Goal: Task Accomplishment & Management: Manage account settings

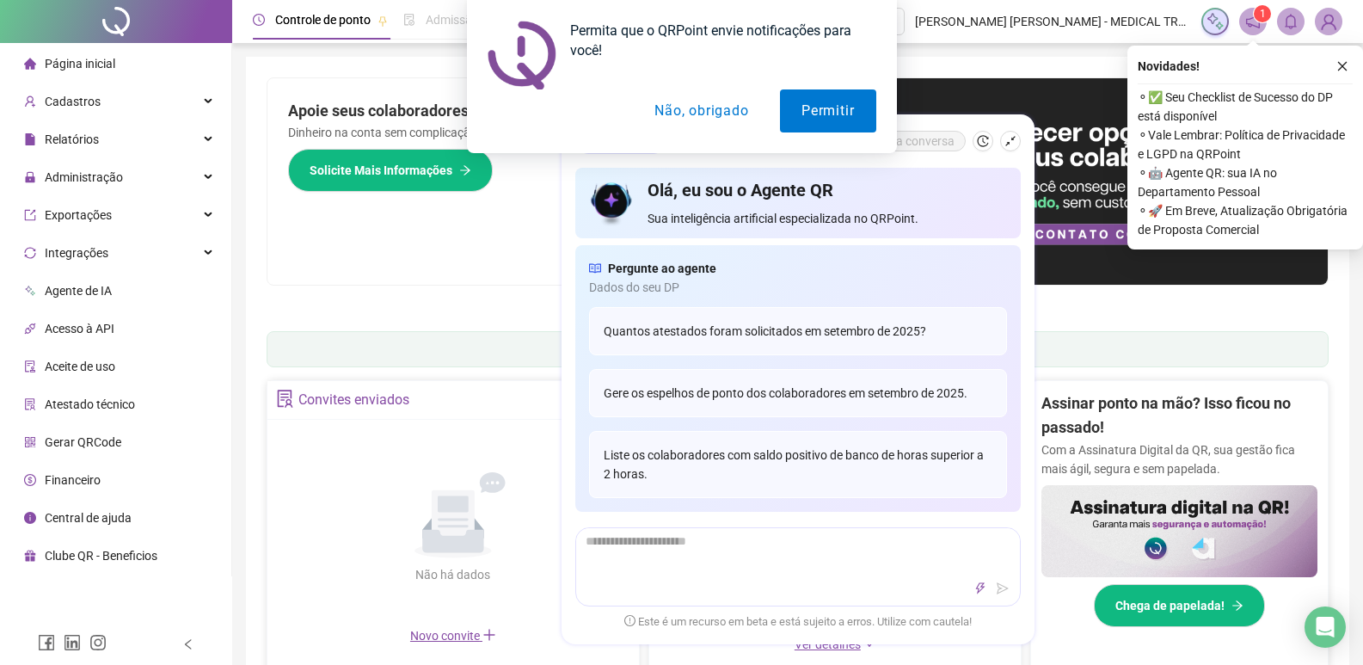
click at [1339, 63] on div "Permita que o QRPoint envie notificações para você! Permitir Não, obrigado" at bounding box center [681, 76] width 1363 height 153
click at [725, 105] on button "Não, obrigado" at bounding box center [701, 110] width 137 height 43
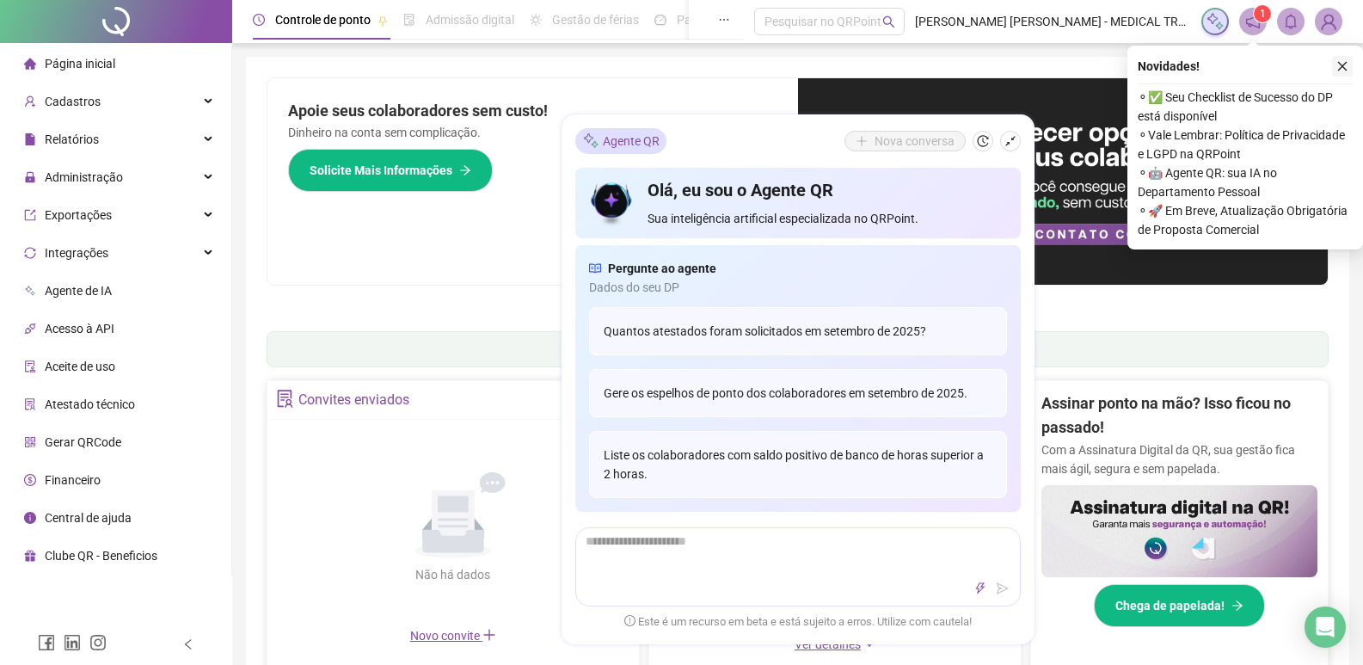
click at [1341, 64] on icon "close" at bounding box center [1342, 66] width 12 height 12
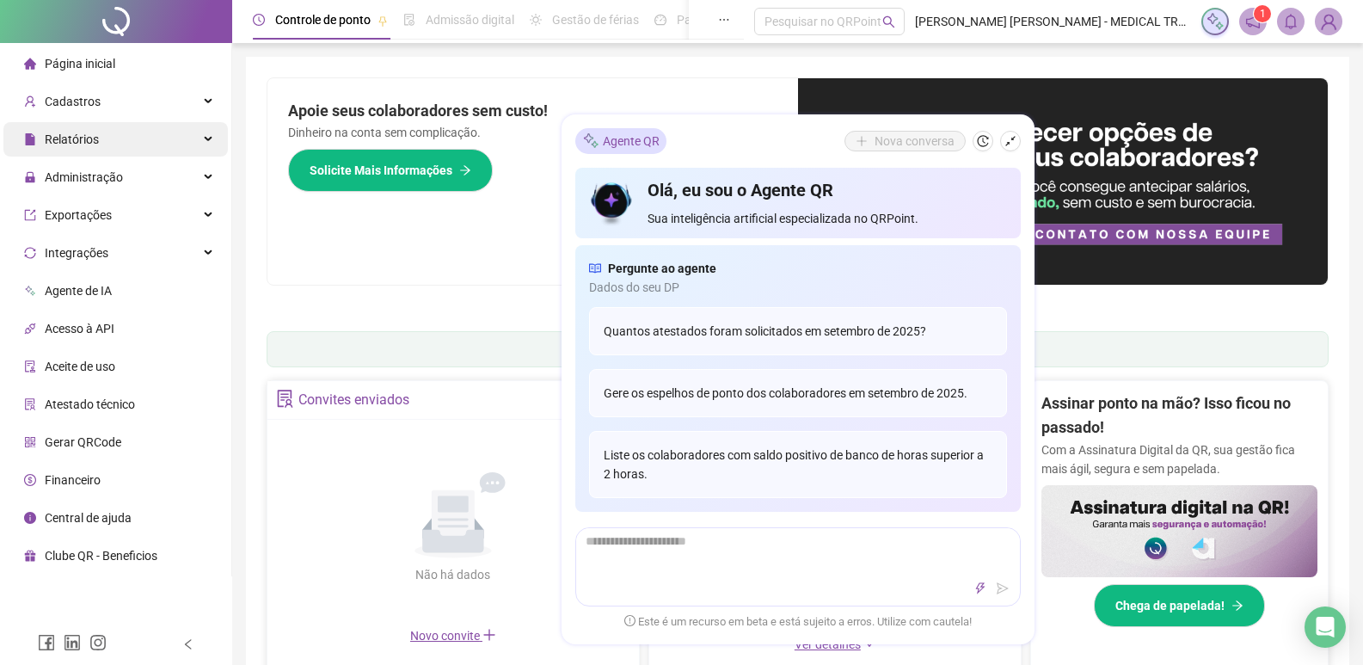
click at [74, 136] on span "Relatórios" at bounding box center [72, 139] width 54 height 14
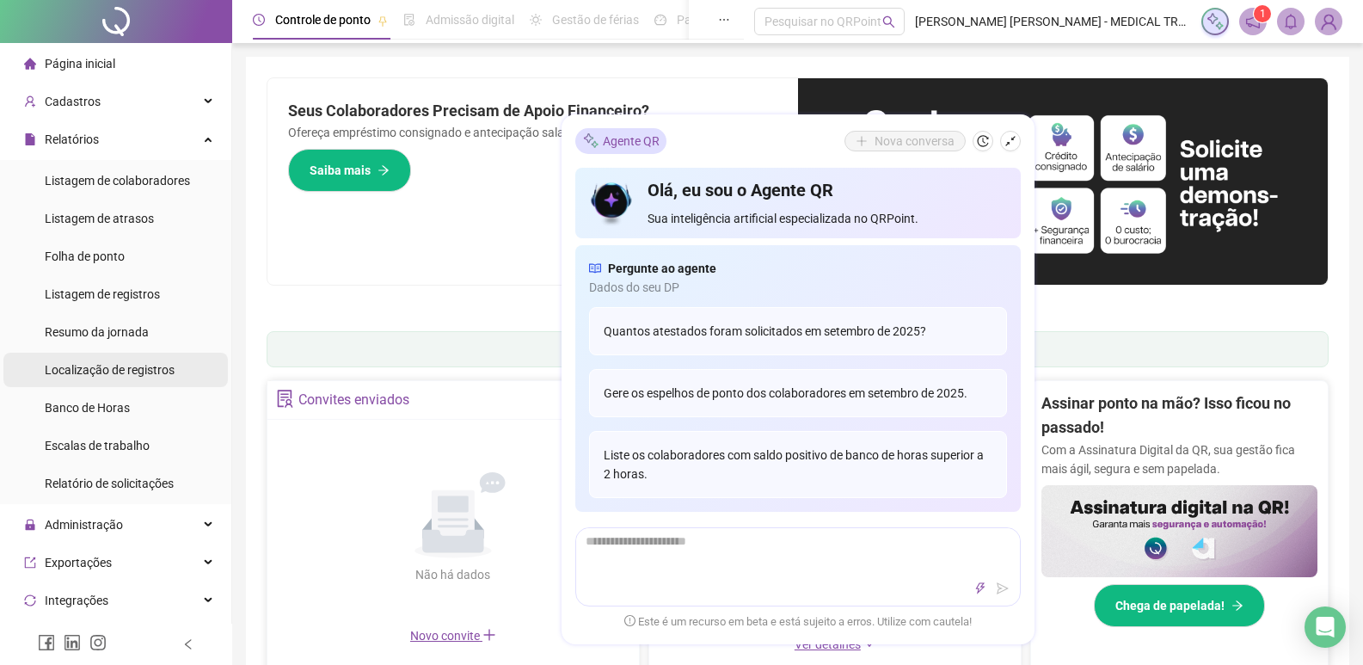
click at [128, 369] on span "Localização de registros" at bounding box center [110, 370] width 130 height 14
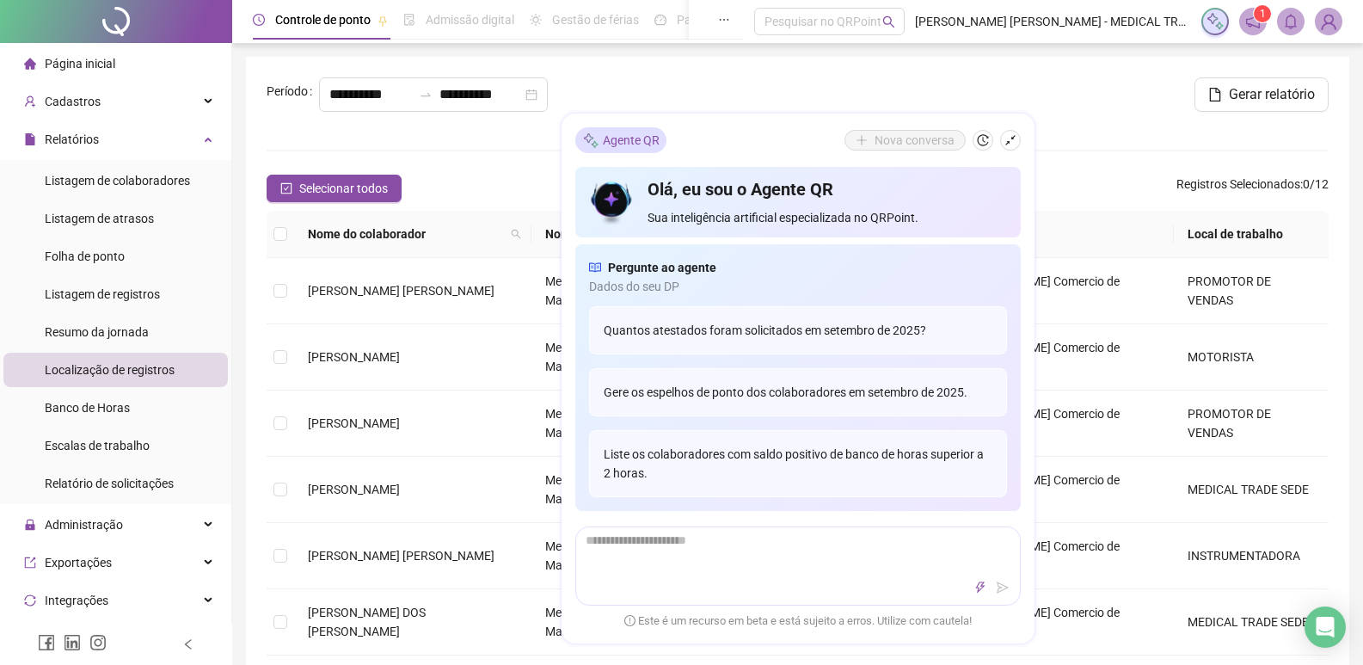
type input "**********"
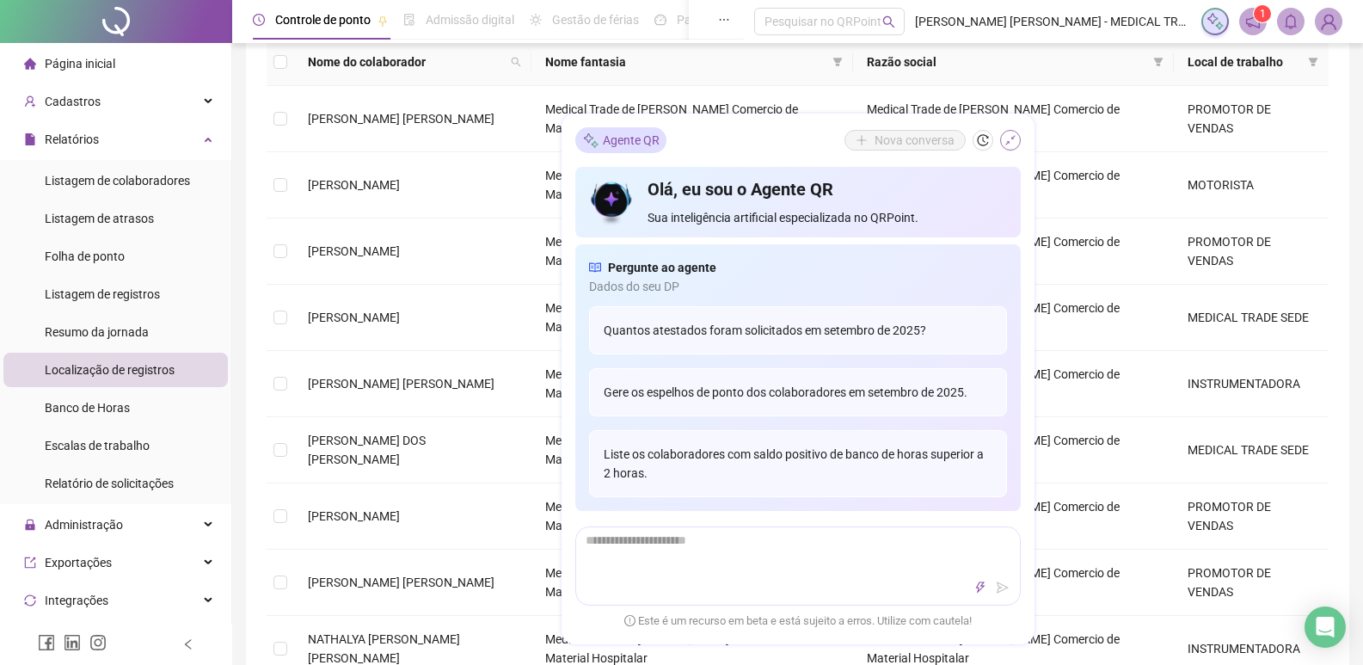
click at [1010, 140] on icon "shrink" at bounding box center [1010, 141] width 12 height 12
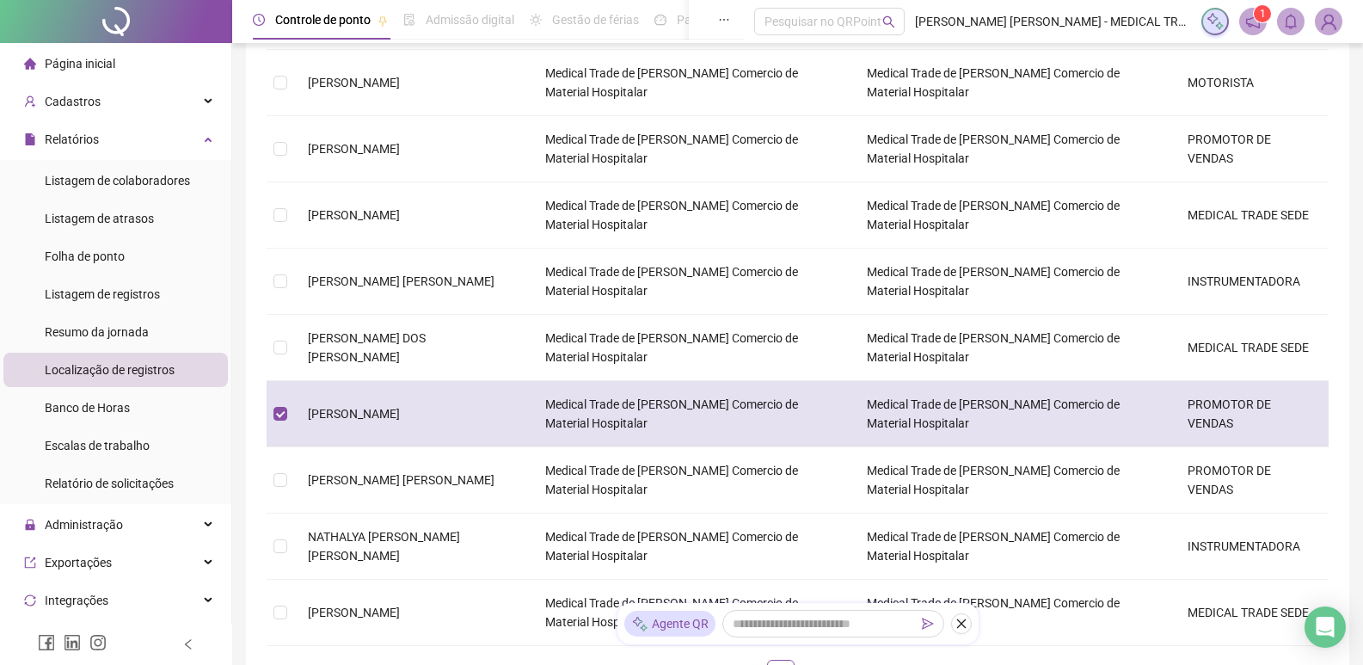
scroll to position [16, 0]
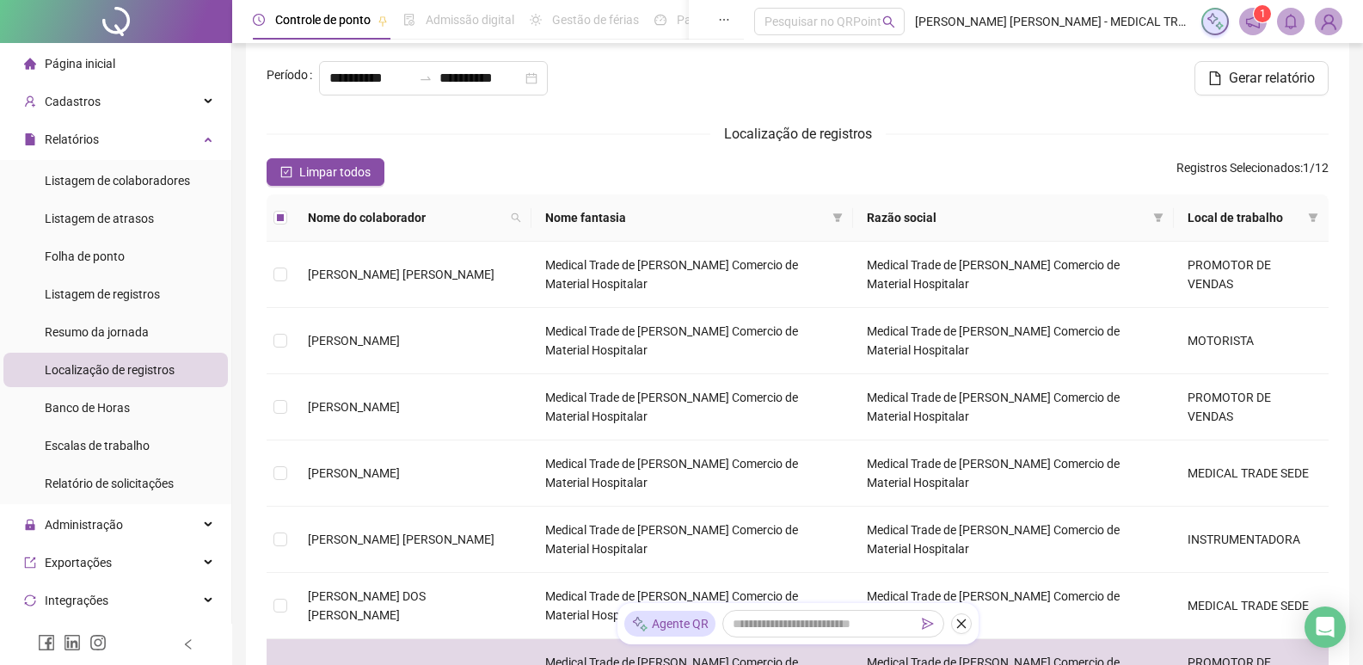
drag, startPoint x: 1247, startPoint y: 80, endPoint x: 1190, endPoint y: 103, distance: 61.3
click at [1190, 103] on div "Gerar relatório" at bounding box center [1156, 85] width 358 height 48
click at [1220, 81] on button "Gerar relatório" at bounding box center [1261, 78] width 134 height 34
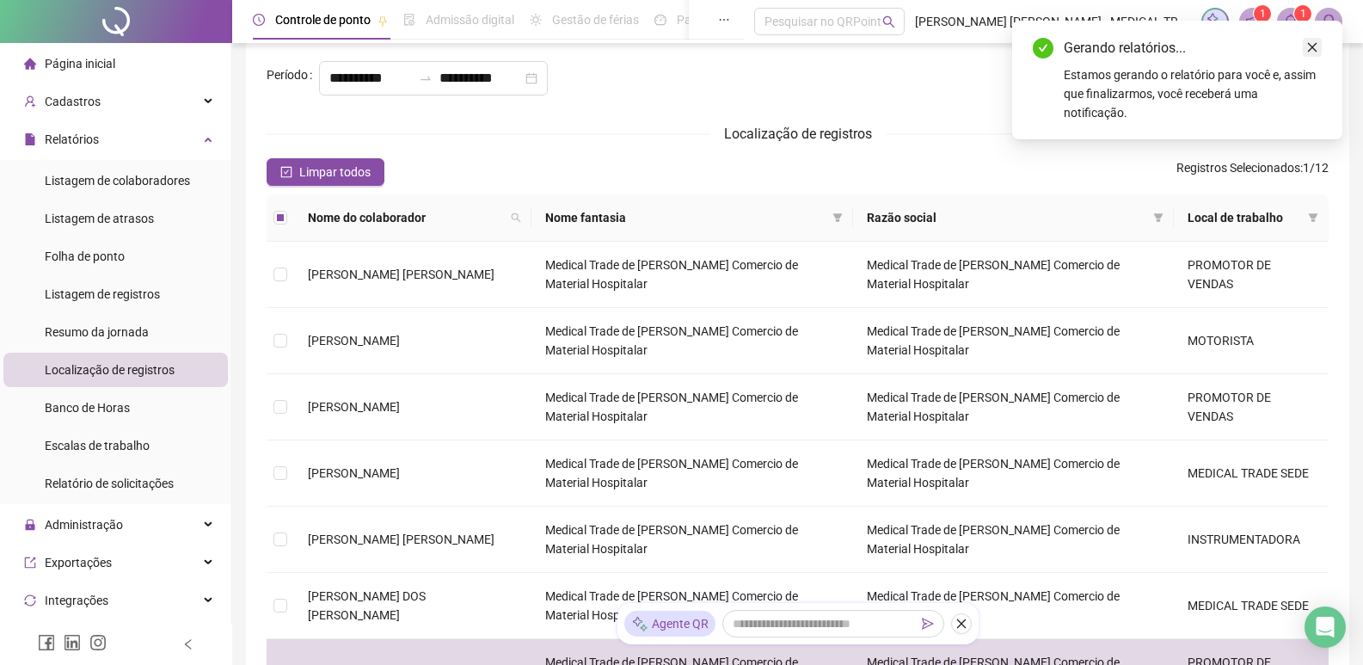
click at [1312, 44] on icon "close" at bounding box center [1312, 47] width 12 height 12
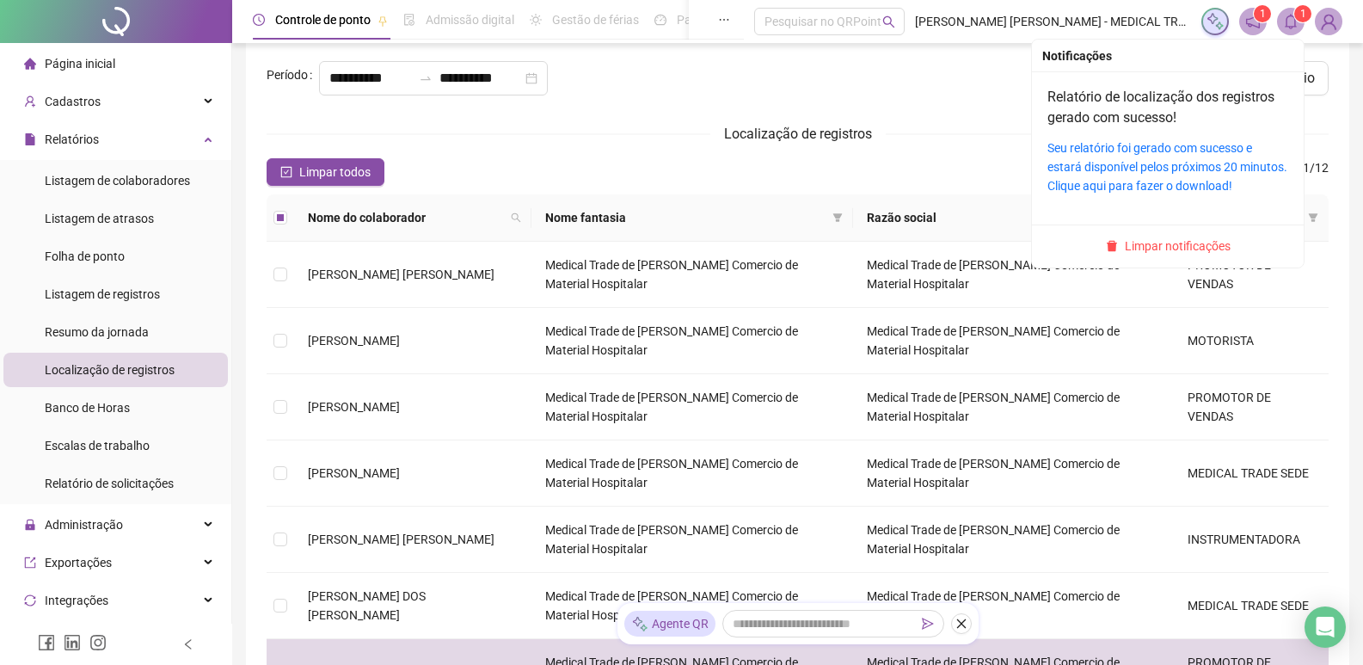
click at [1299, 30] on span at bounding box center [1291, 22] width 28 height 28
click at [1192, 160] on link "Seu relatório foi gerado com sucesso e estará disponível pelos próximos 20 minu…" at bounding box center [1167, 167] width 240 height 52
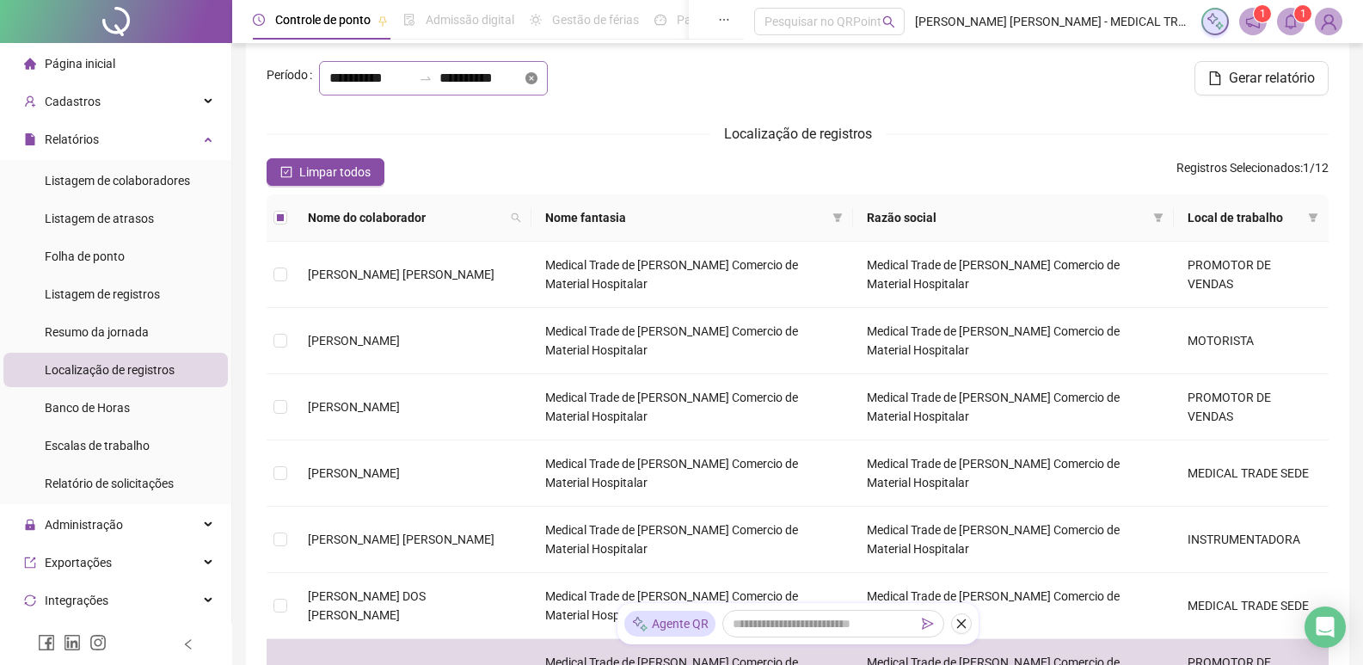
click at [537, 80] on icon "close-circle" at bounding box center [531, 78] width 12 height 12
click at [548, 80] on div at bounding box center [433, 78] width 229 height 34
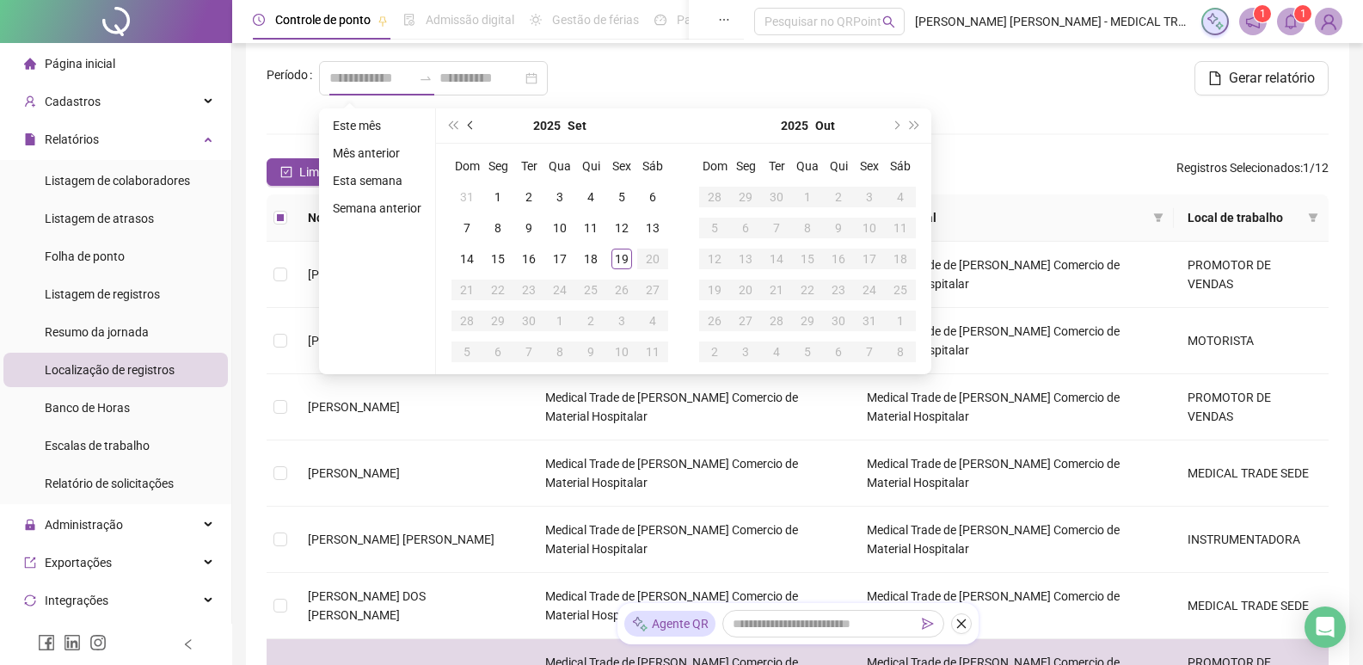
click at [468, 126] on span "prev-year" at bounding box center [472, 125] width 9 height 9
type input "**********"
click at [869, 197] on div "1" at bounding box center [869, 197] width 21 height 21
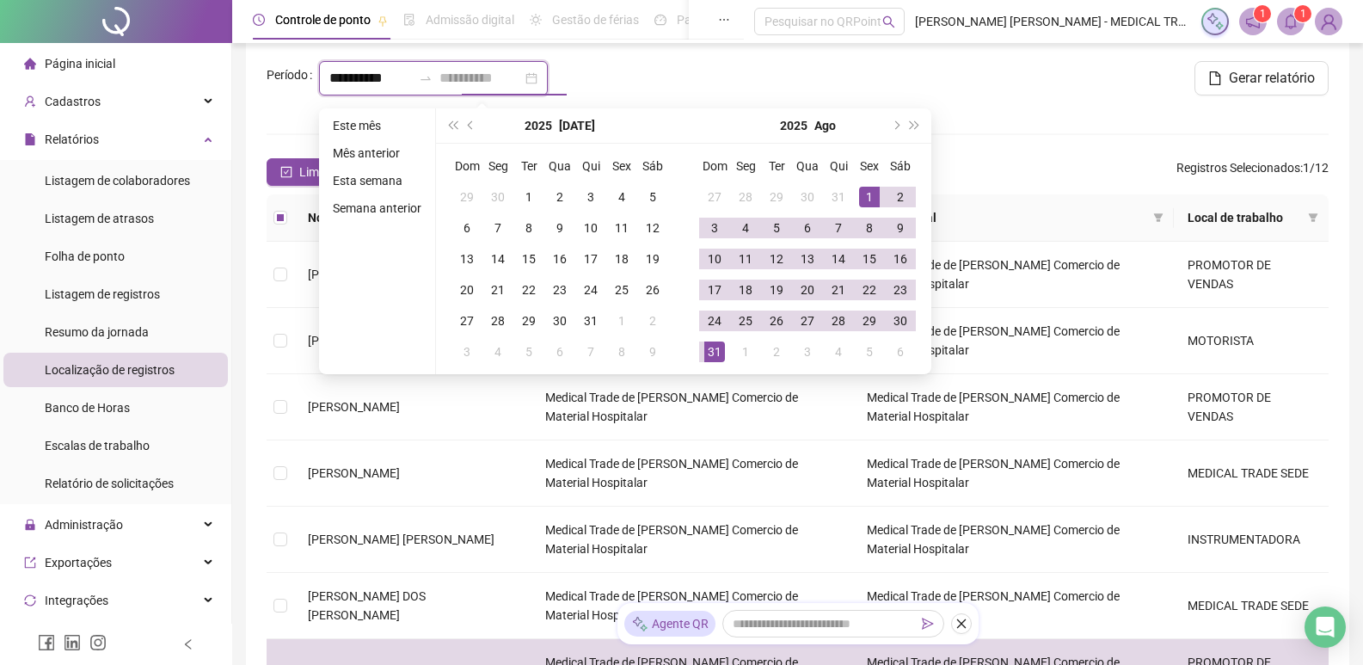
type input "**********"
click at [709, 346] on div "31" at bounding box center [714, 351] width 21 height 21
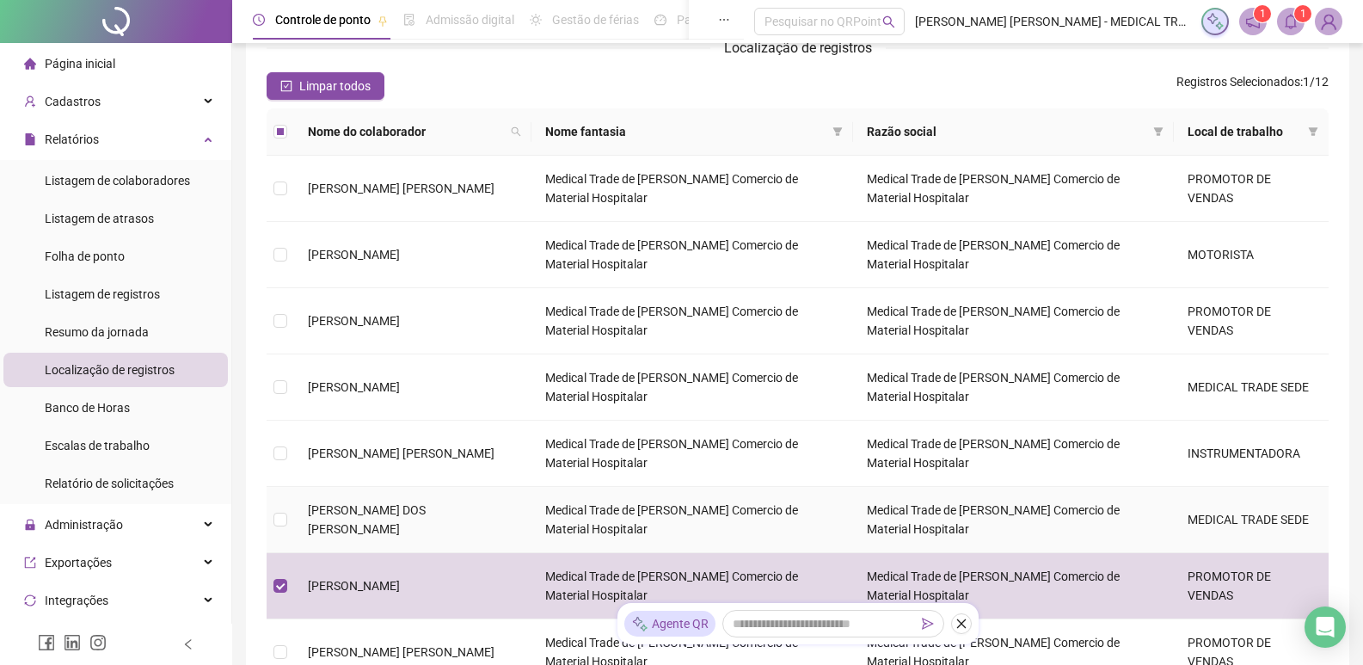
scroll to position [0, 0]
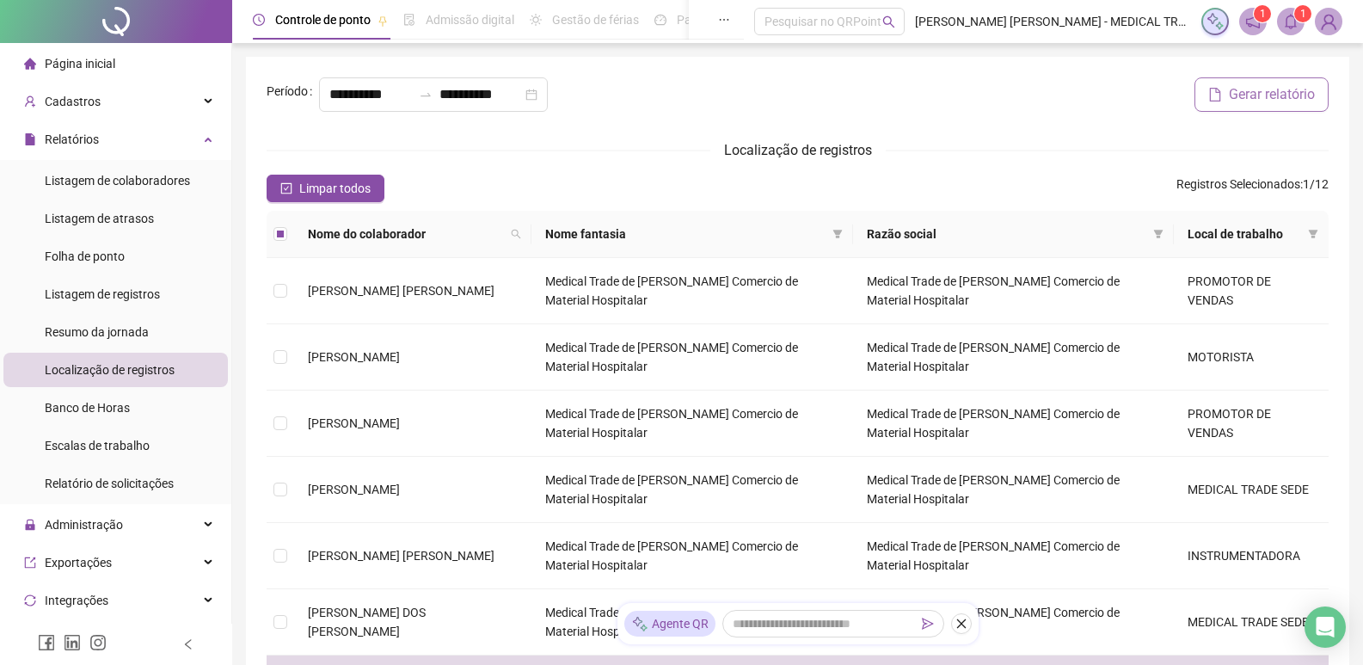
click at [1267, 91] on span "Gerar relatório" at bounding box center [1272, 94] width 86 height 21
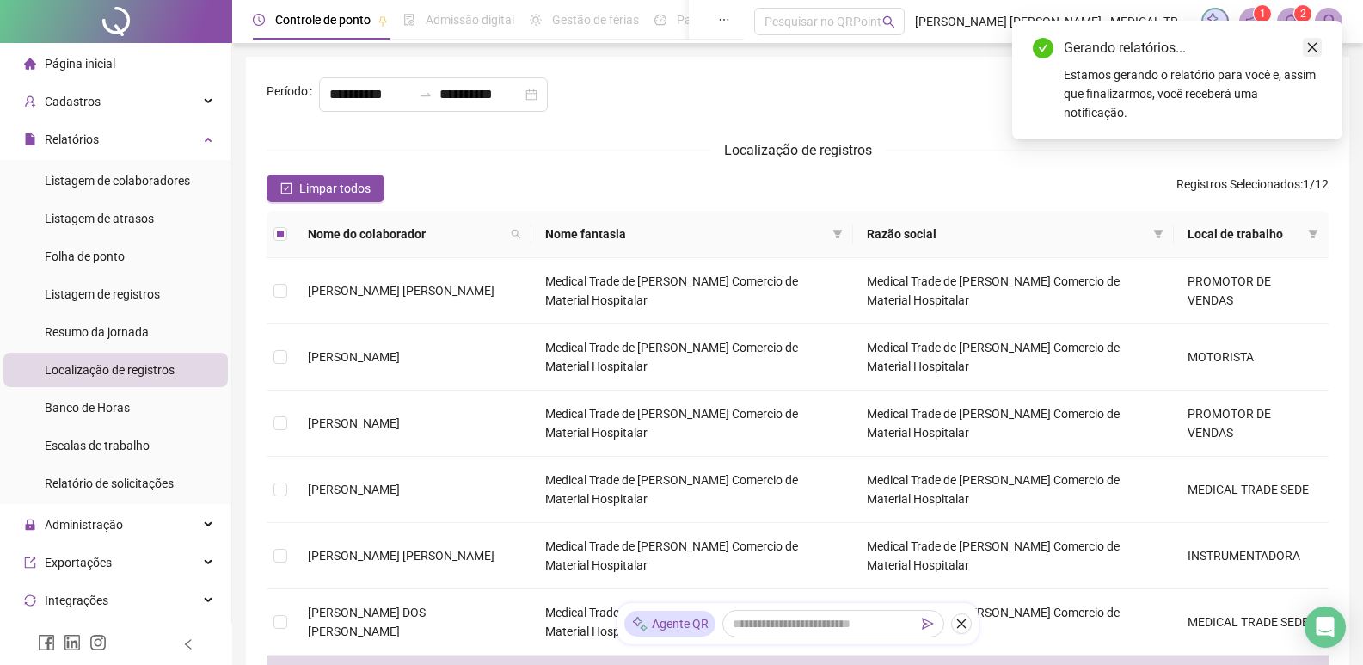
click at [1314, 47] on icon "close" at bounding box center [1312, 47] width 12 height 12
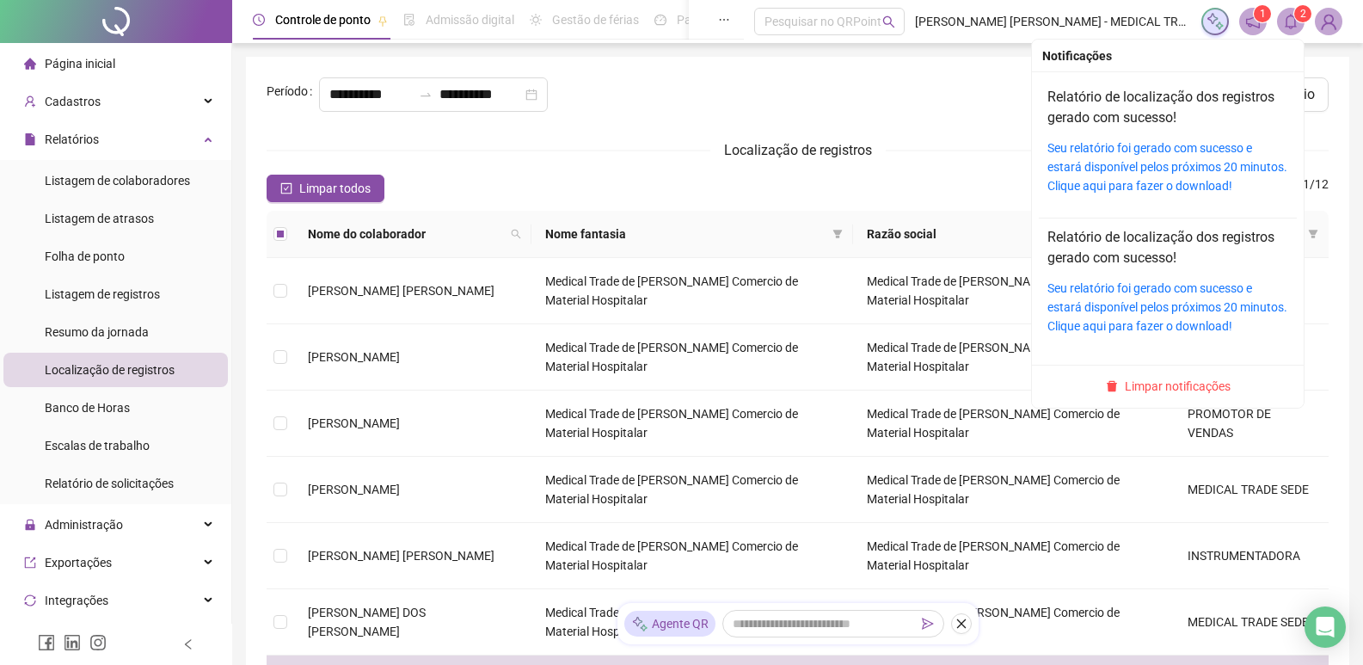
click at [1297, 24] on icon "bell" at bounding box center [1290, 21] width 15 height 15
click at [1221, 151] on link "Seu relatório foi gerado com sucesso e estará disponível pelos próximos 20 minu…" at bounding box center [1167, 167] width 240 height 52
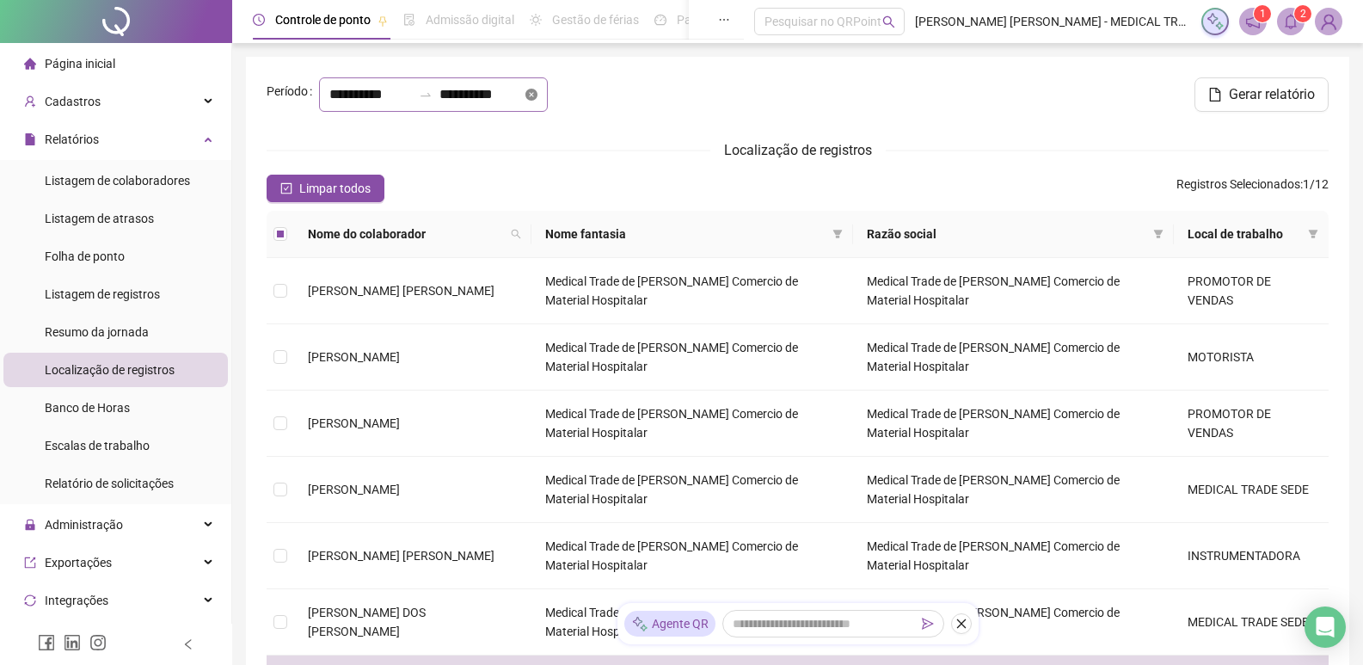
click at [537, 99] on icon "close-circle" at bounding box center [531, 95] width 12 height 12
click at [409, 94] on input at bounding box center [370, 94] width 83 height 21
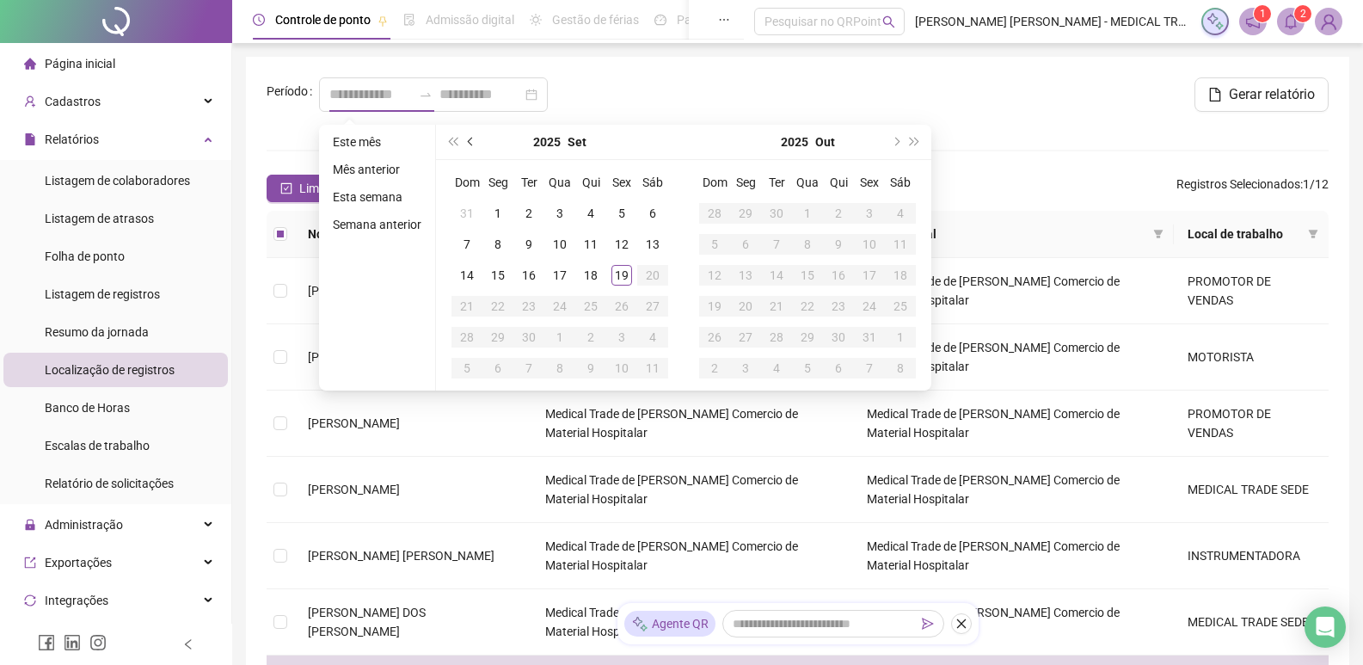
click at [468, 143] on span "prev-year" at bounding box center [472, 142] width 9 height 9
type input "**********"
click at [526, 209] on div "1" at bounding box center [528, 213] width 21 height 21
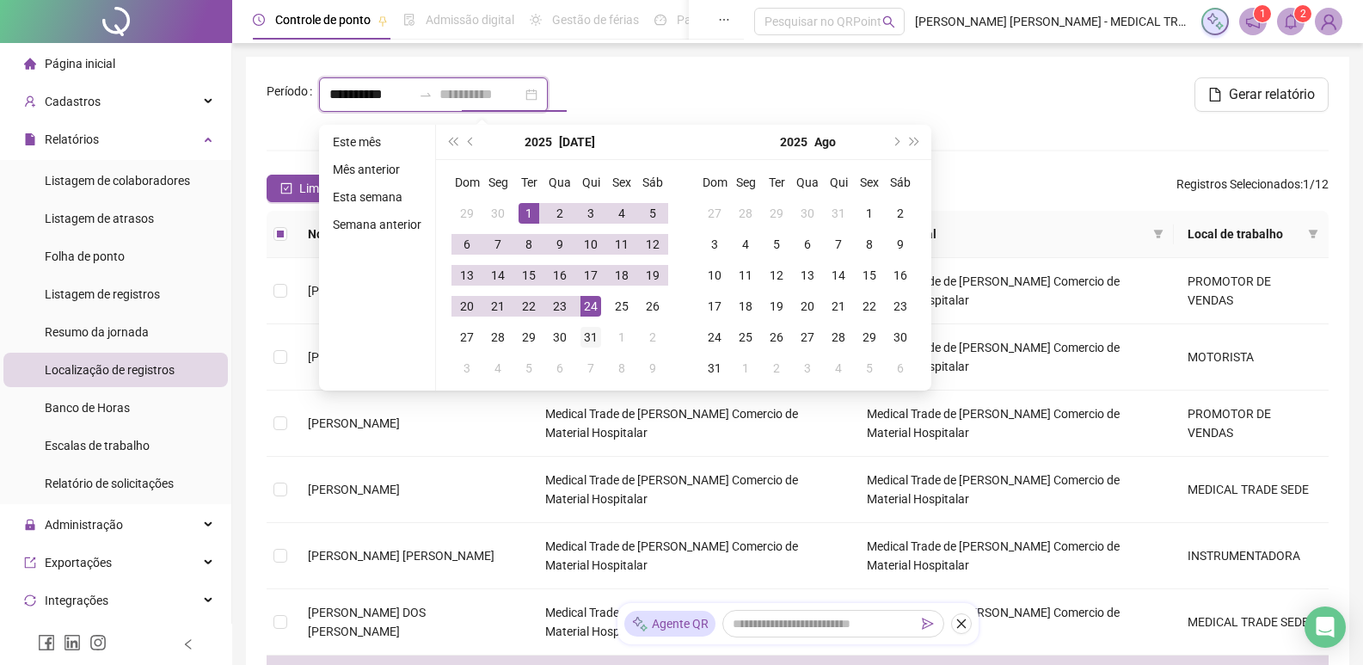
type input "**********"
click at [591, 335] on div "31" at bounding box center [590, 337] width 21 height 21
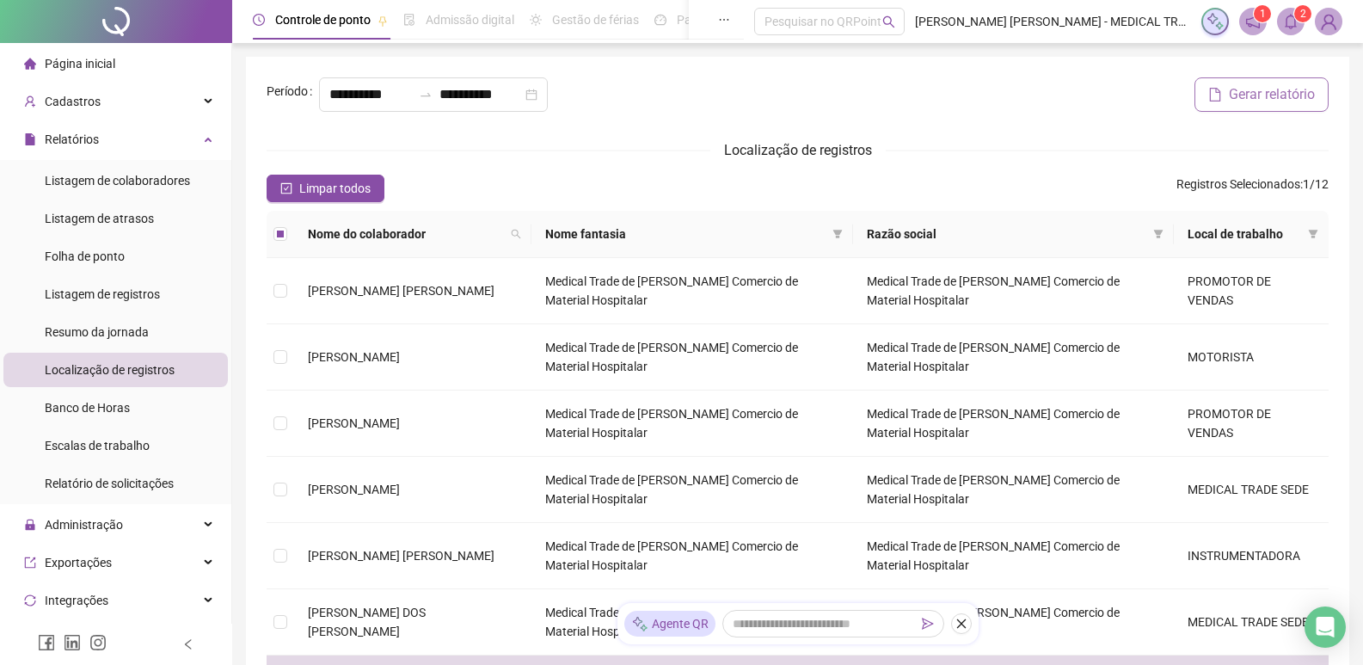
click at [1271, 99] on span "Gerar relatório" at bounding box center [1272, 94] width 86 height 21
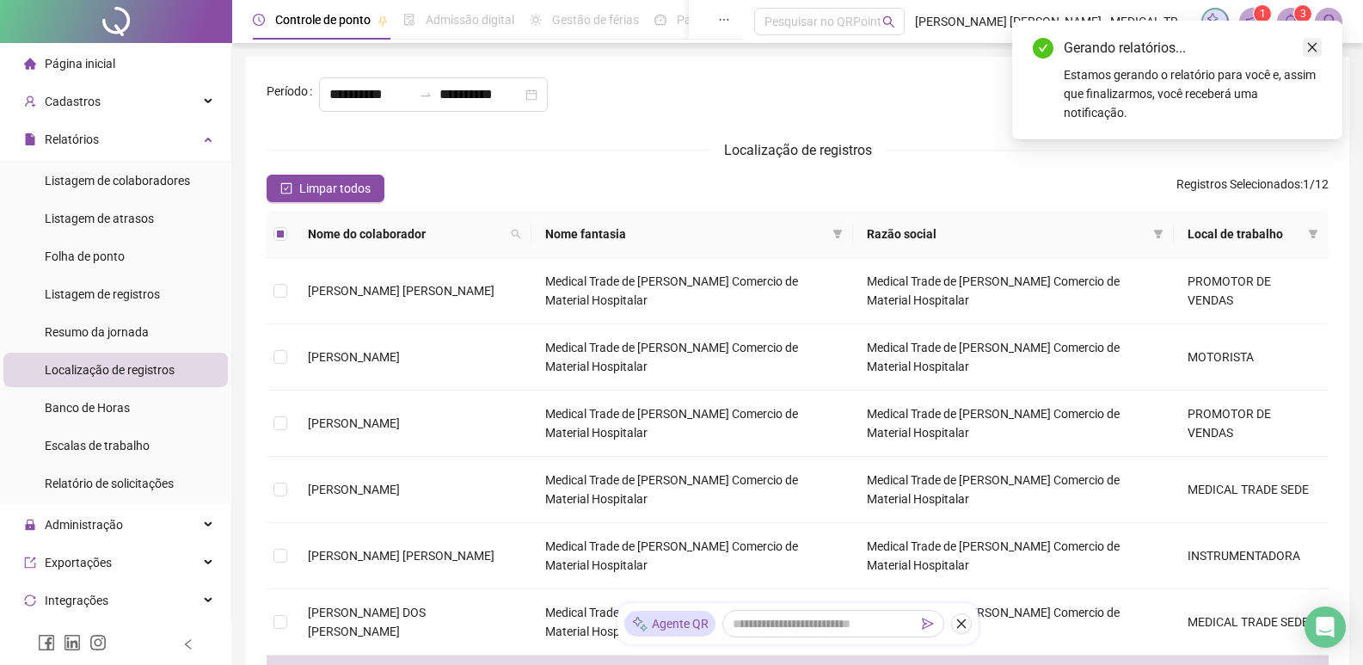
click at [1312, 55] on link "Close" at bounding box center [1311, 47] width 19 height 19
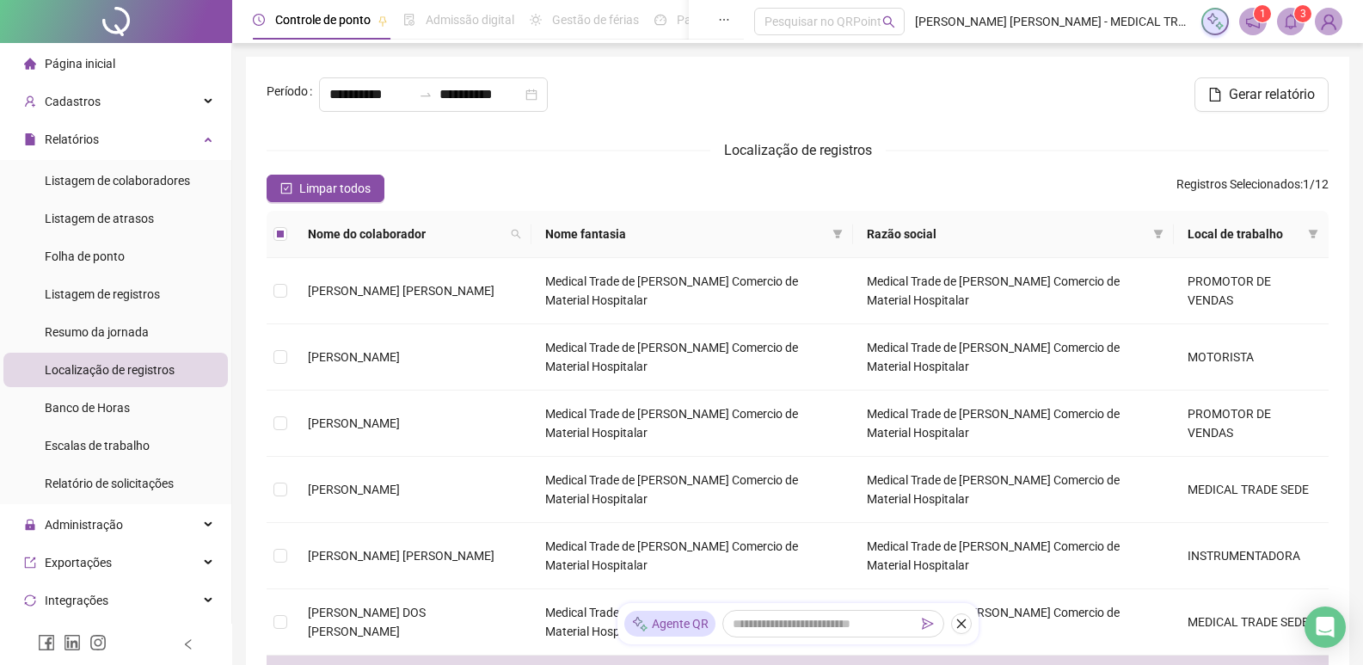
click at [1296, 31] on span at bounding box center [1291, 22] width 28 height 28
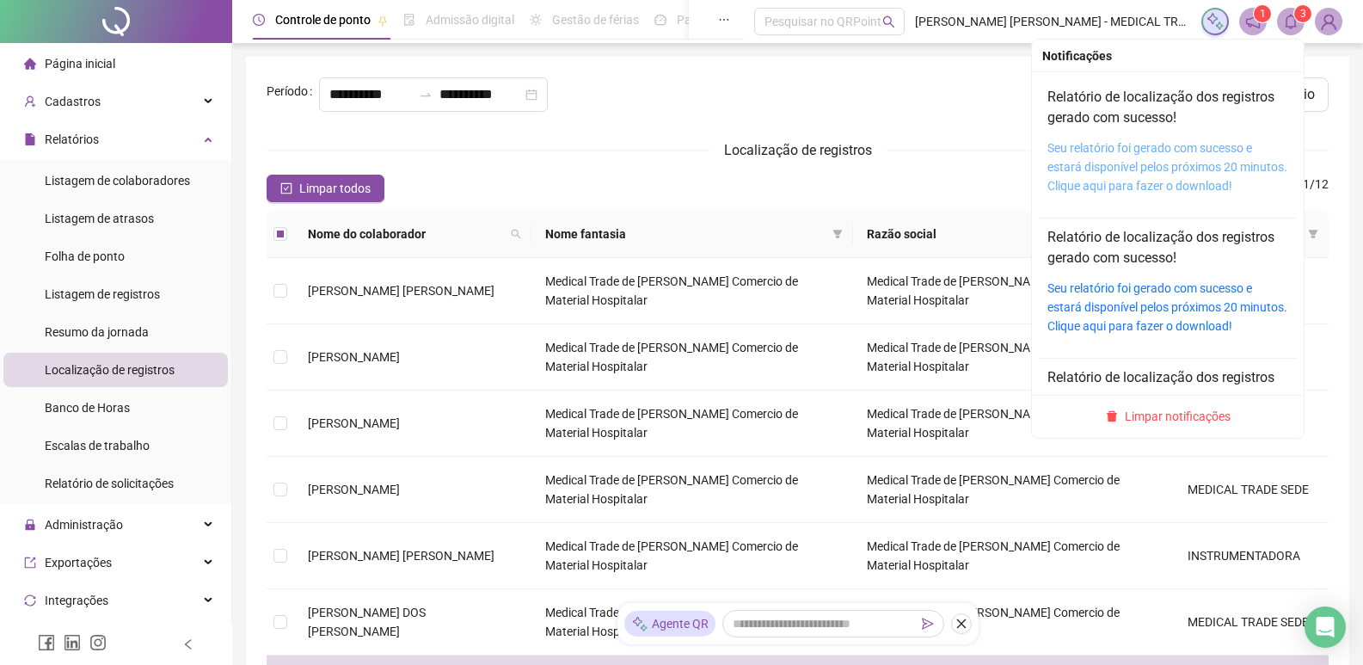
click at [1205, 141] on link "Seu relatório foi gerado com sucesso e estará disponível pelos próximos 20 minu…" at bounding box center [1167, 167] width 240 height 52
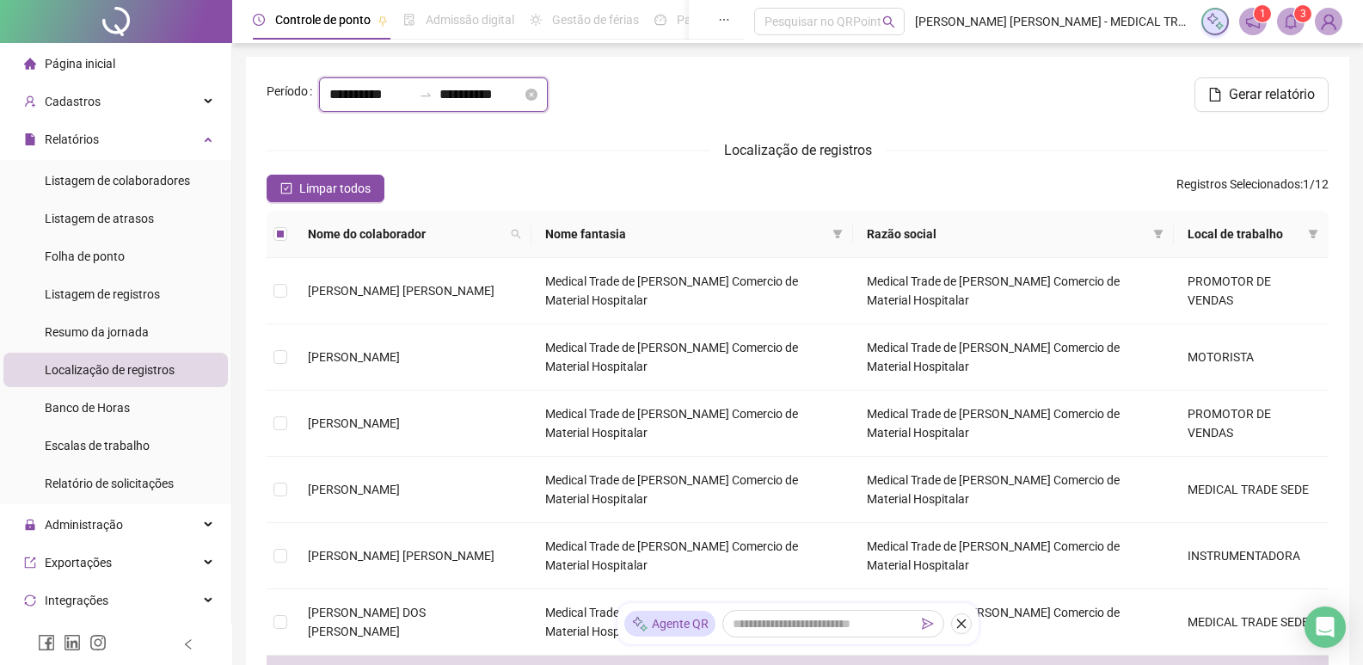
click at [357, 100] on input "**********" at bounding box center [370, 94] width 83 height 21
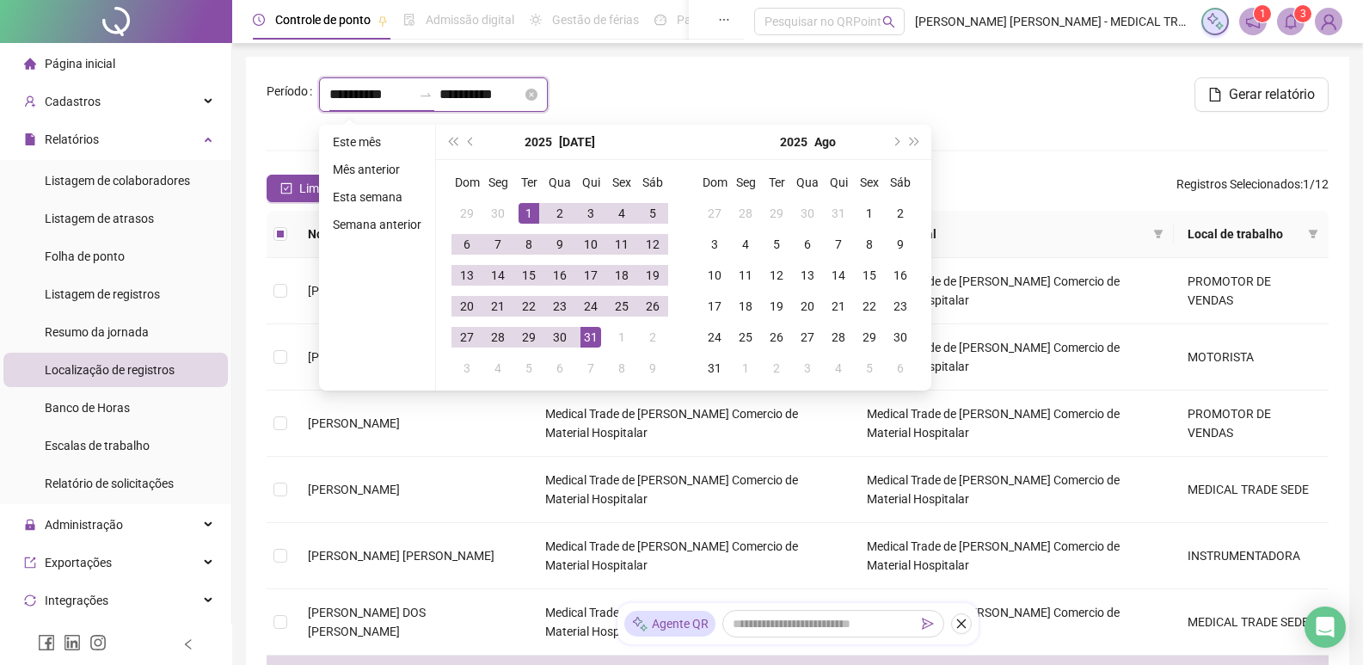
click at [362, 93] on input "**********" at bounding box center [370, 94] width 83 height 21
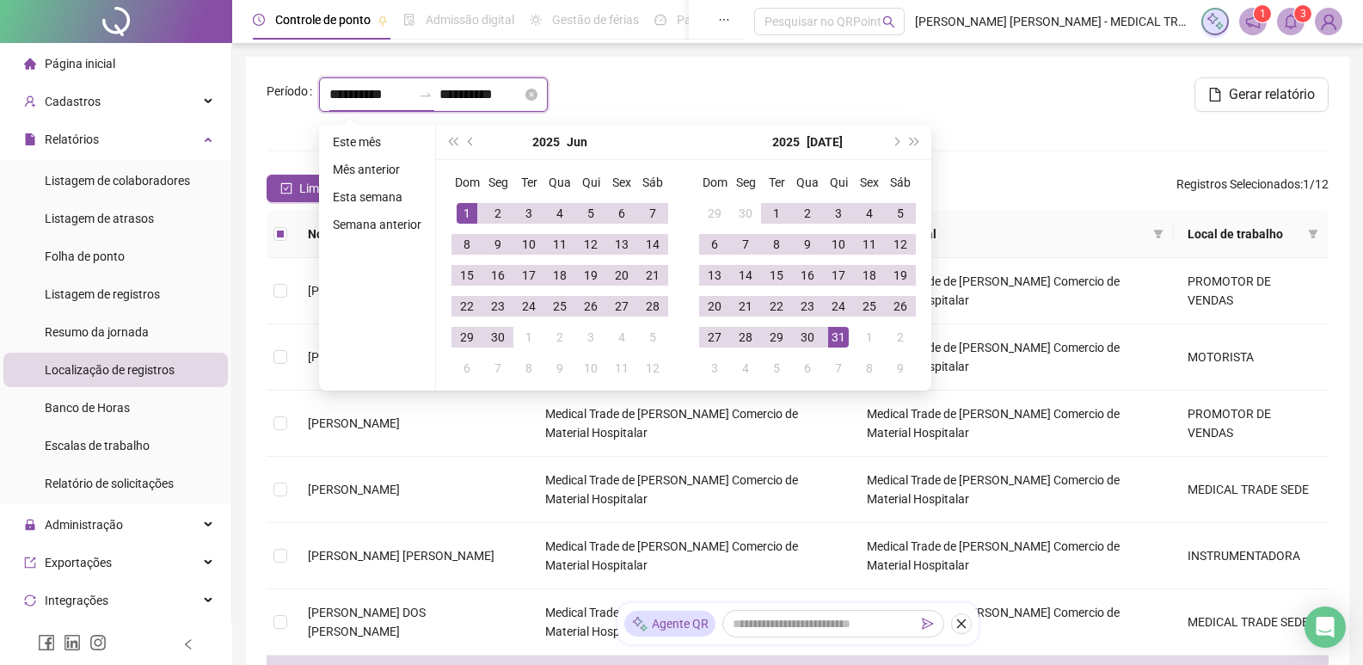
type input "**********"
click at [474, 95] on input "**********" at bounding box center [480, 94] width 83 height 21
click at [494, 94] on input "**********" at bounding box center [480, 94] width 83 height 21
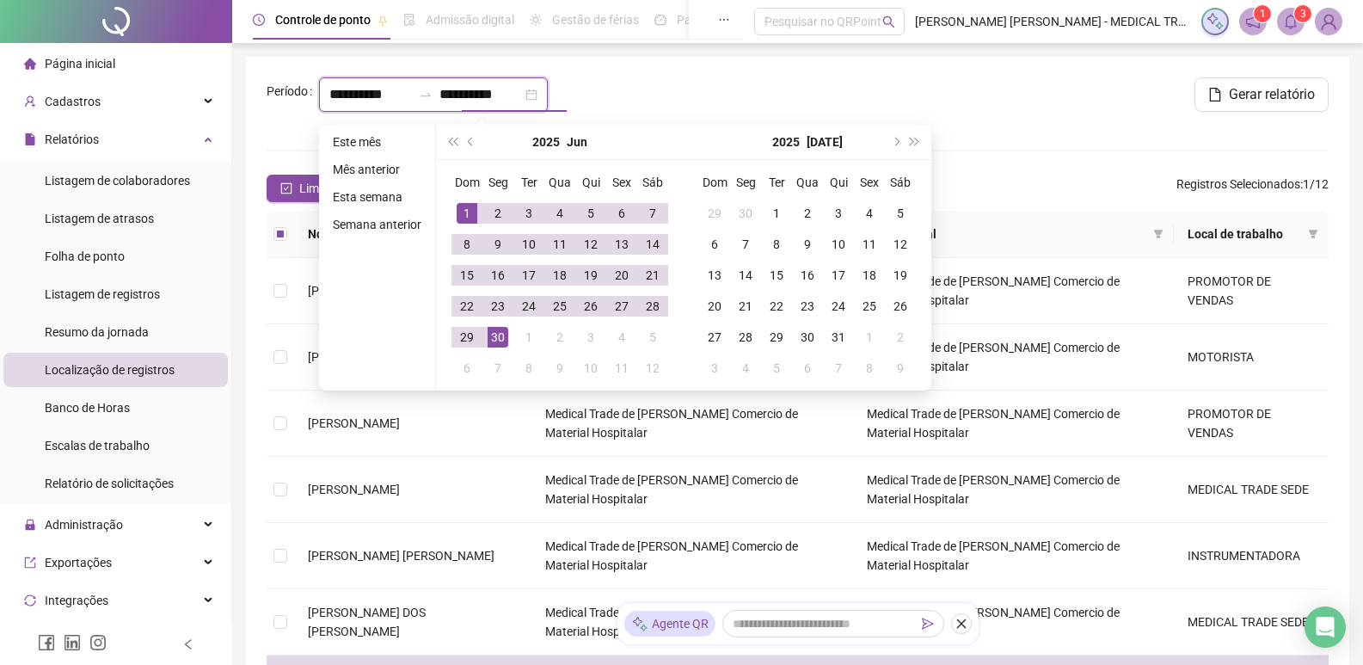
type input "**********"
click at [611, 89] on div "**********" at bounding box center [439, 101] width 358 height 48
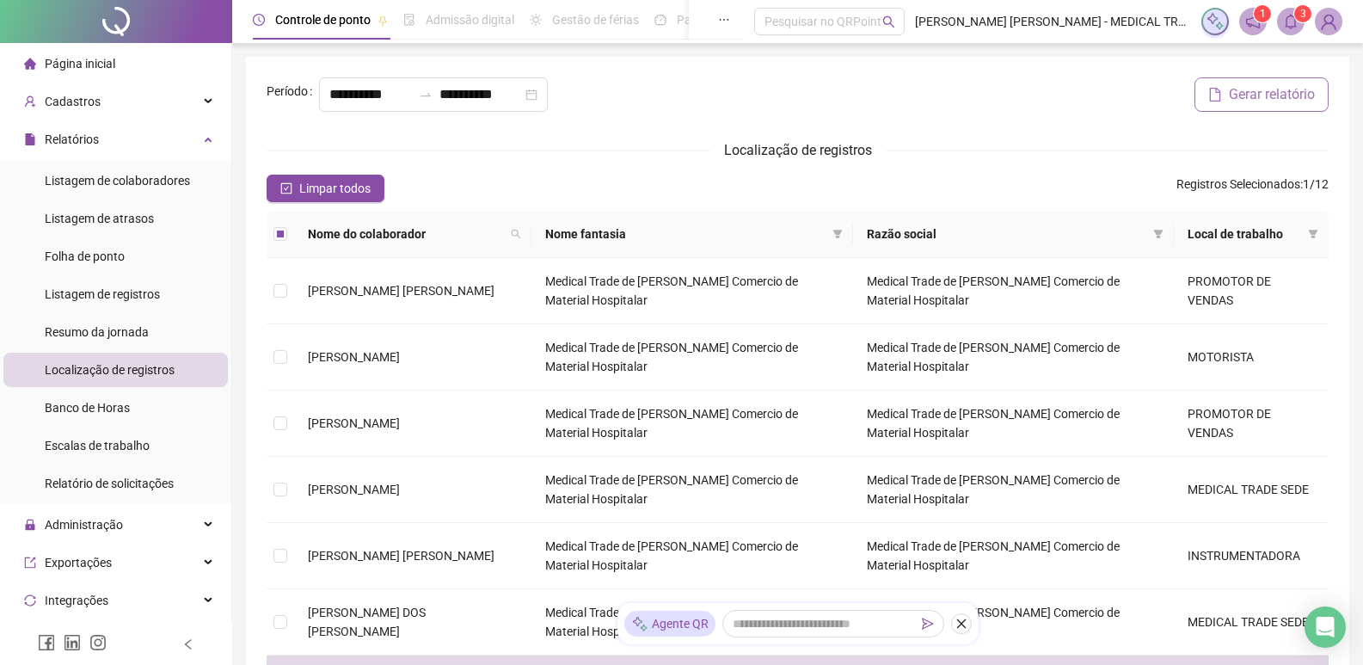
click at [1290, 90] on span "Gerar relatório" at bounding box center [1272, 94] width 86 height 21
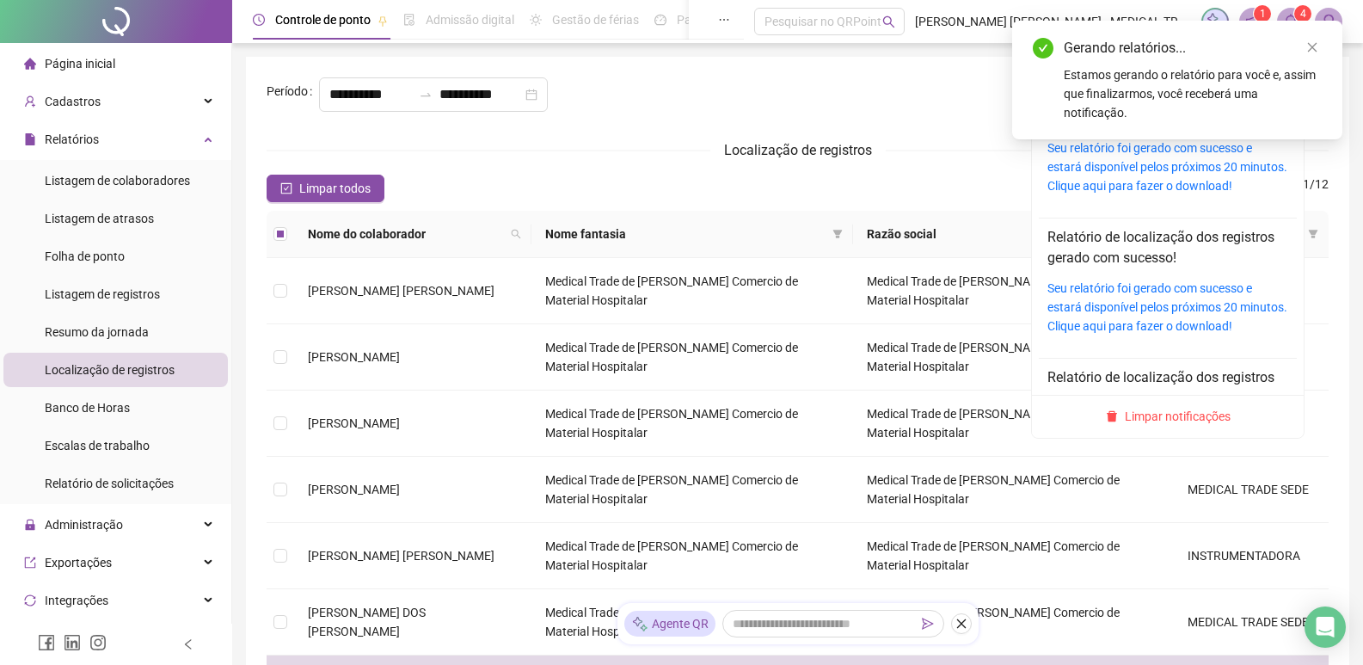
click at [1288, 17] on icon "bell" at bounding box center [1290, 21] width 12 height 15
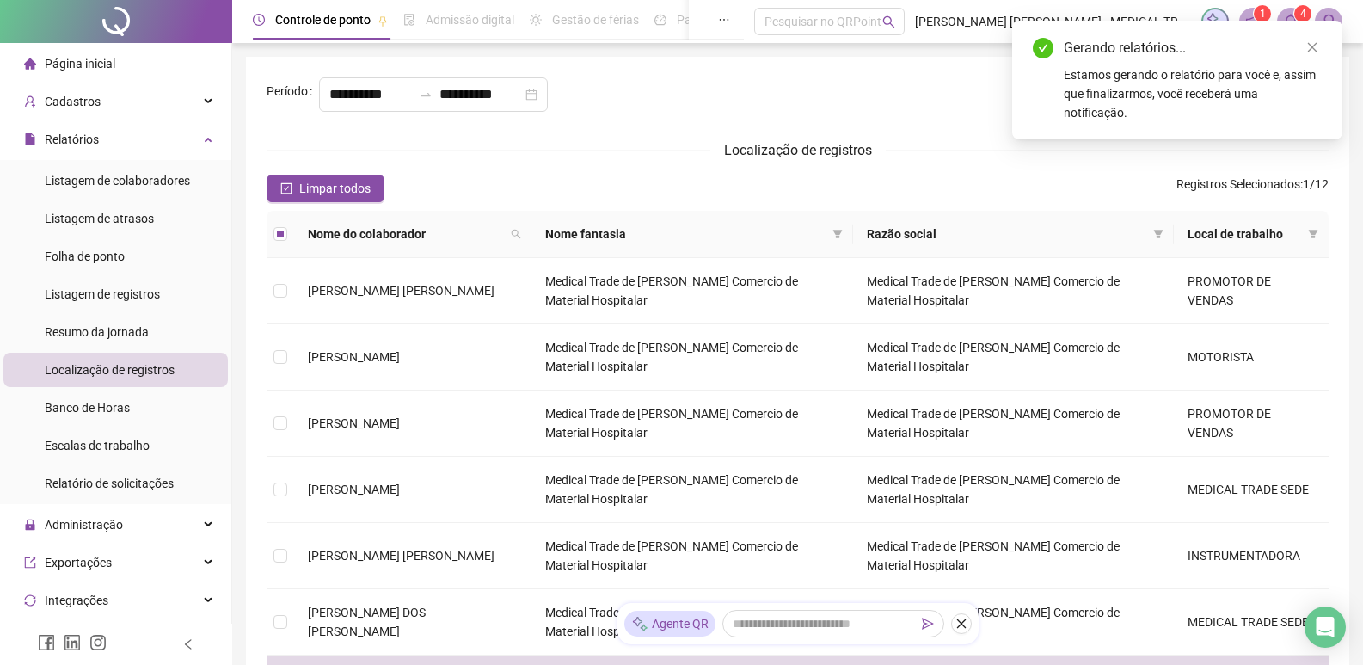
click at [1064, 159] on div "Localização de registros" at bounding box center [798, 149] width 1062 height 21
click at [1315, 46] on icon "close" at bounding box center [1312, 47] width 12 height 12
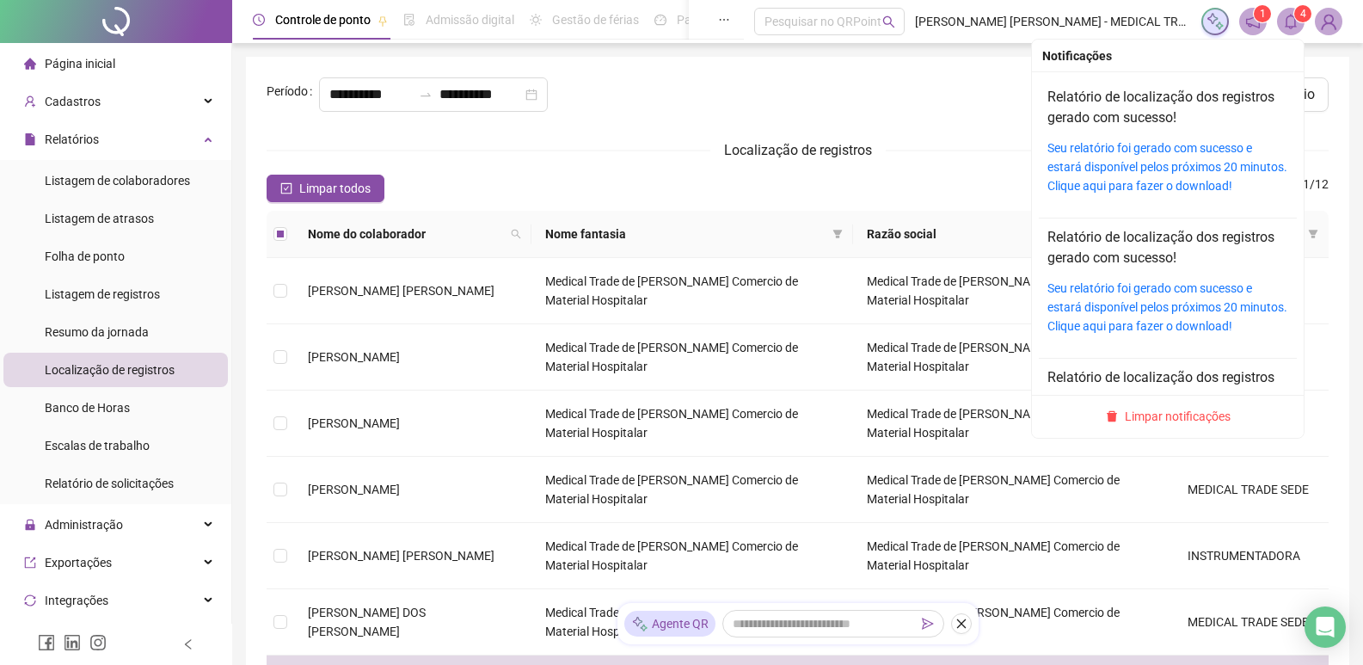
click at [1297, 15] on sup "4" at bounding box center [1302, 13] width 17 height 17
click at [1206, 168] on link "Seu relatório foi gerado com sucesso e estará disponível pelos próximos 20 minu…" at bounding box center [1167, 167] width 240 height 52
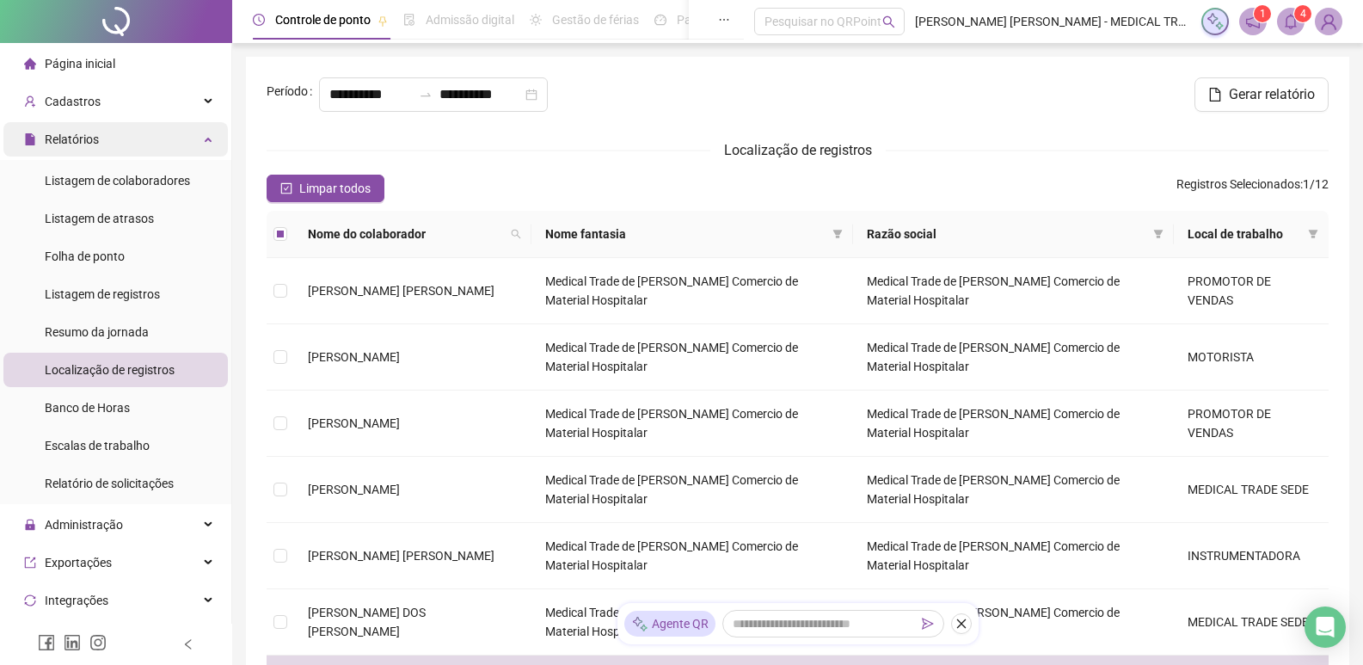
click at [205, 138] on icon at bounding box center [209, 138] width 9 height 0
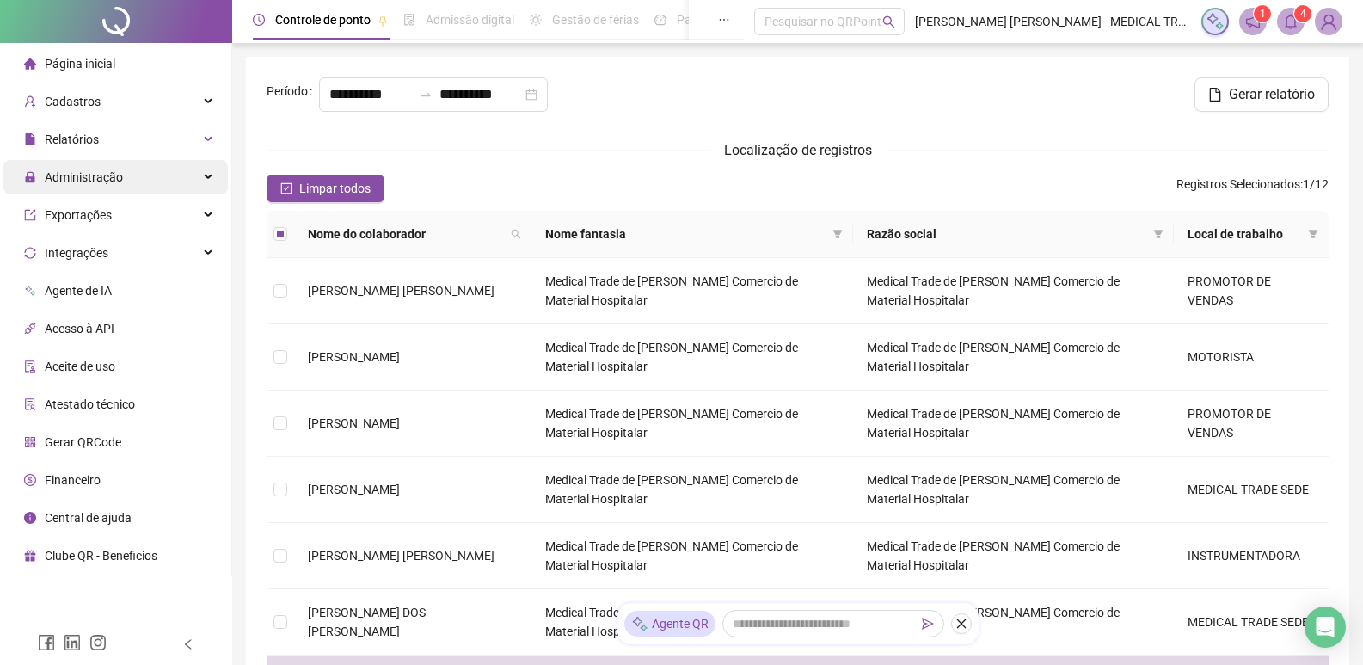
click at [163, 176] on div "Administração" at bounding box center [115, 177] width 224 height 34
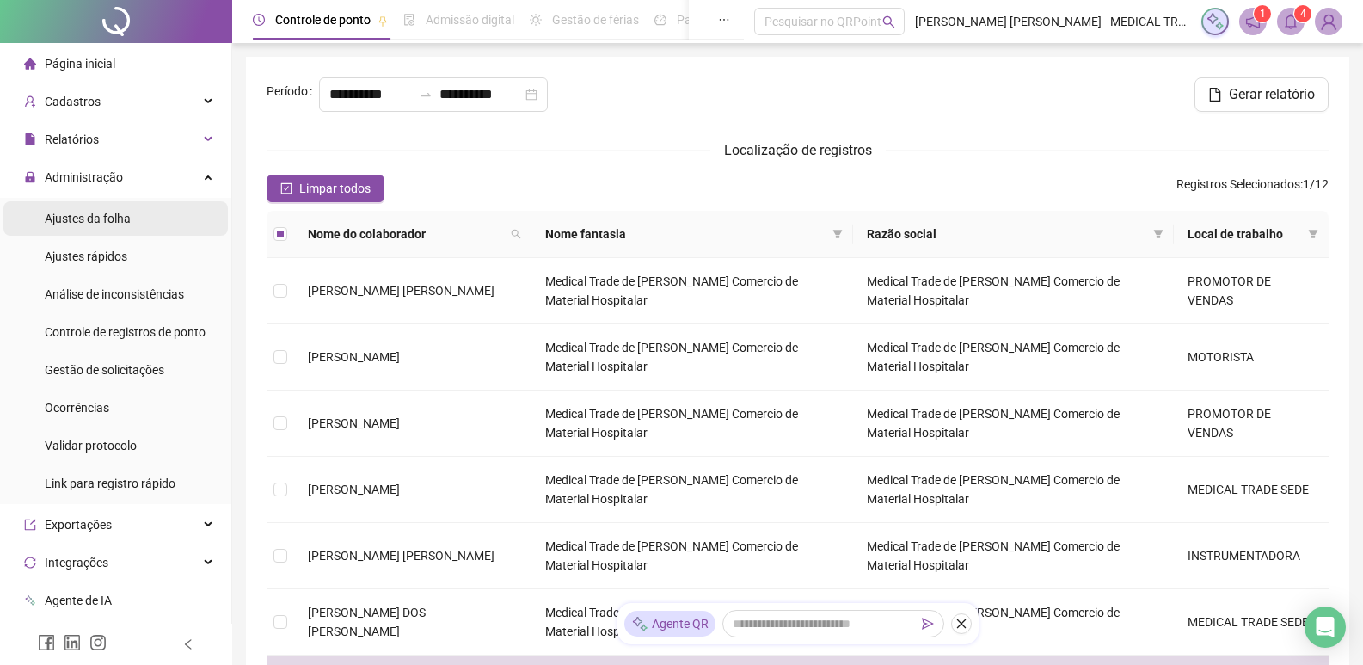
click at [142, 217] on li "Ajustes da folha" at bounding box center [115, 218] width 224 height 34
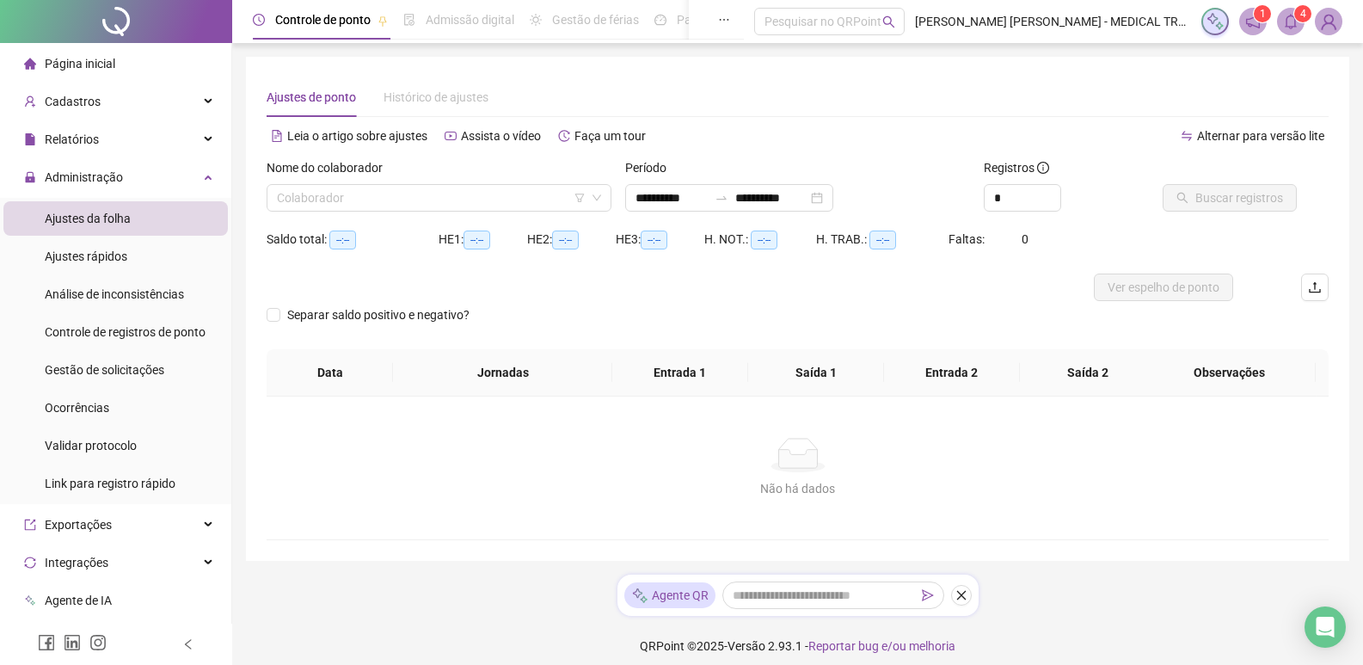
type input "**********"
click at [142, 260] on li "Ajustes rápidos" at bounding box center [115, 256] width 224 height 34
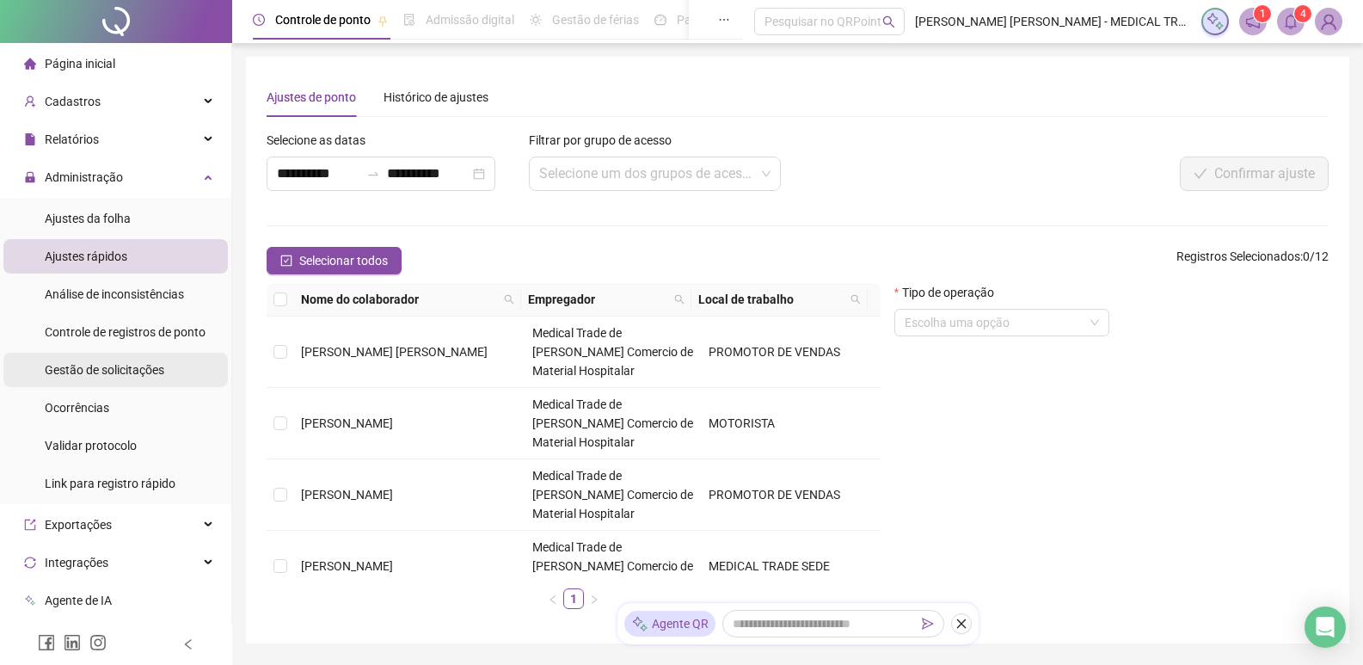
click at [151, 367] on span "Gestão de solicitações" at bounding box center [104, 370] width 119 height 14
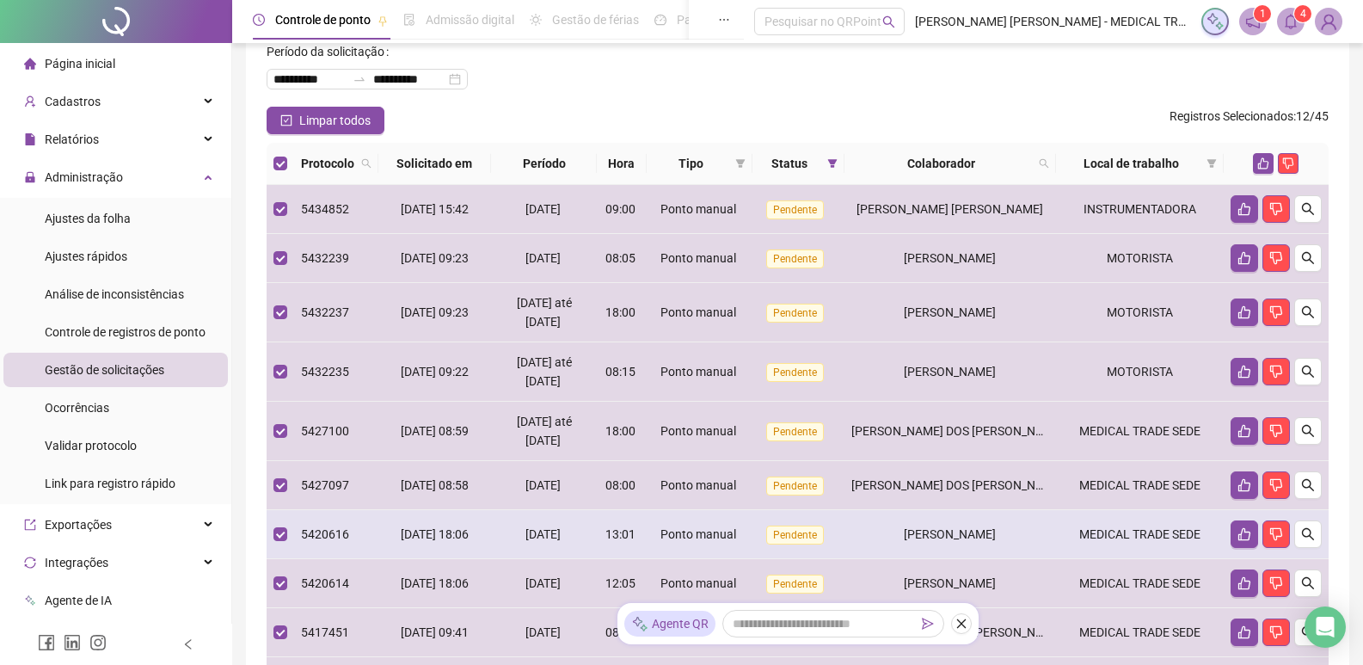
scroll to position [7, 0]
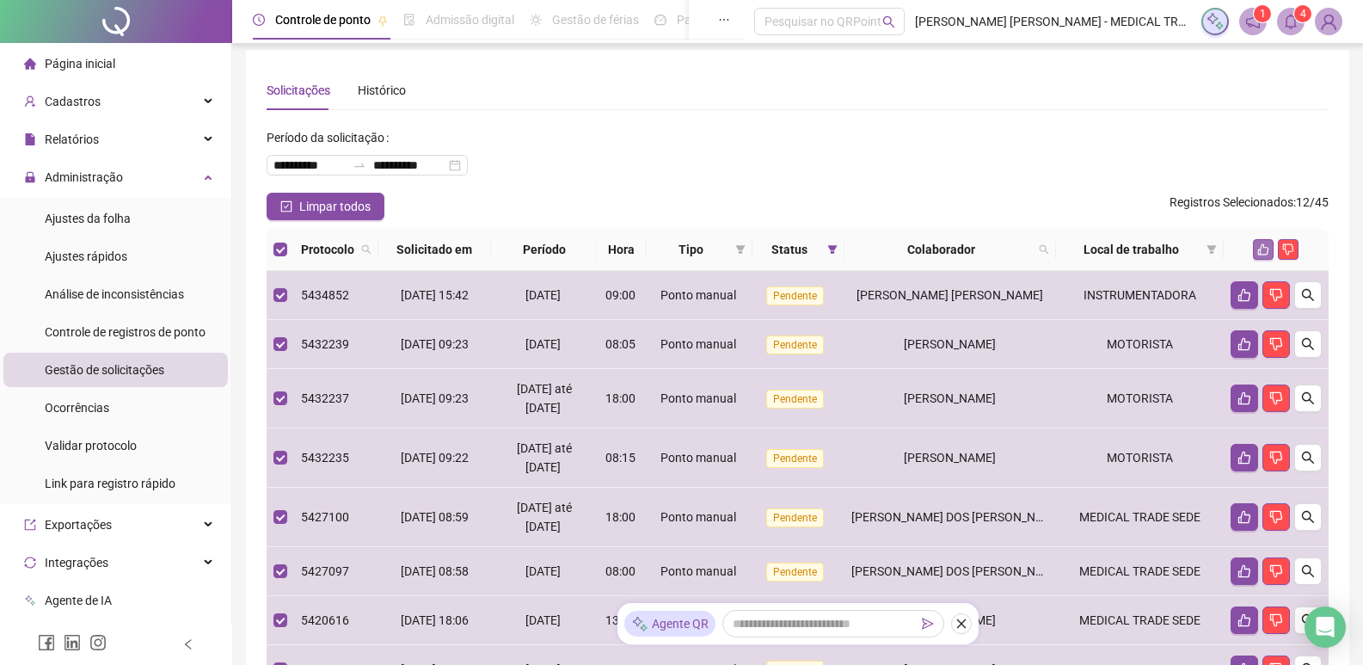
click at [1265, 252] on icon "like" at bounding box center [1263, 249] width 12 height 12
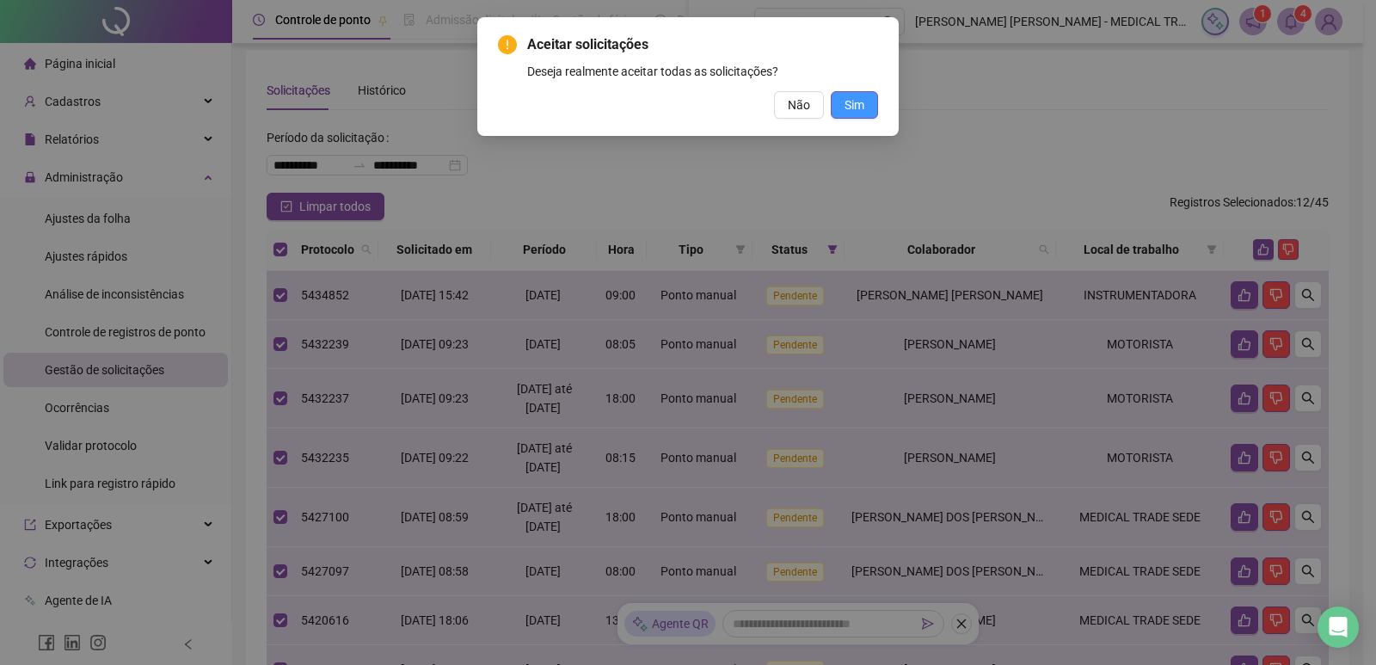
click at [871, 110] on button "Sim" at bounding box center [853, 105] width 47 height 28
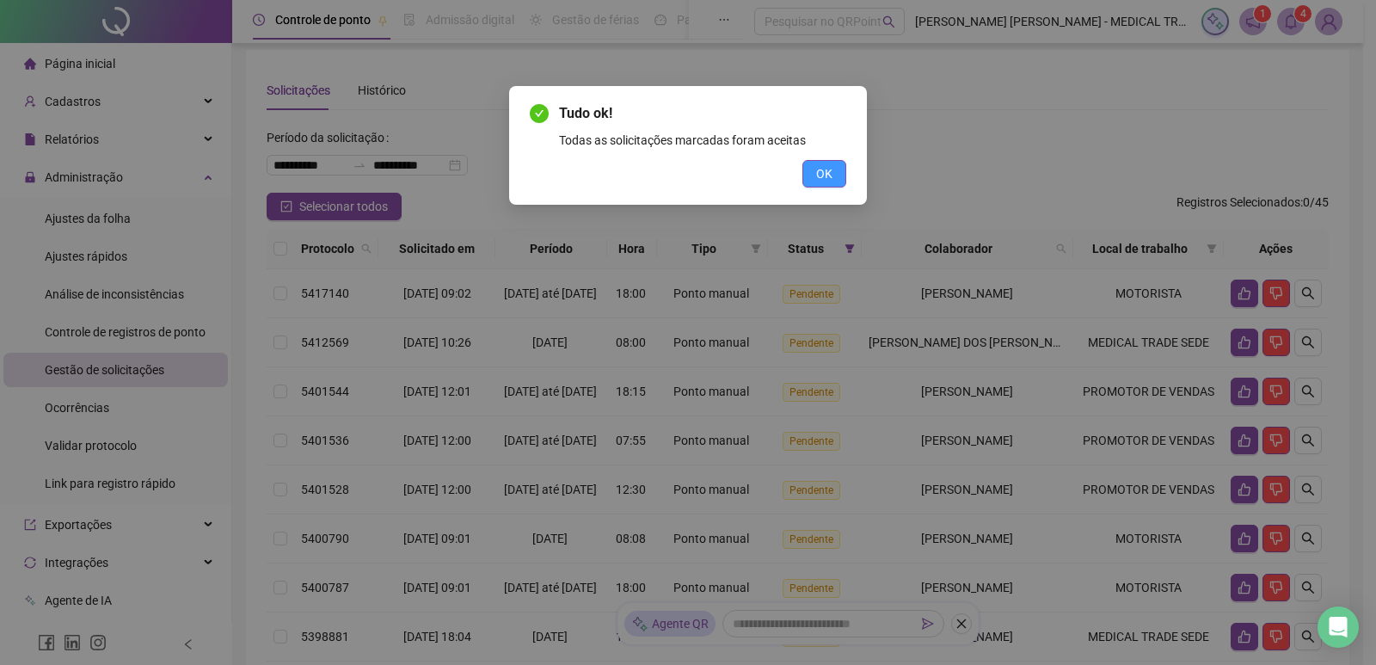
click at [816, 172] on span "OK" at bounding box center [824, 173] width 16 height 19
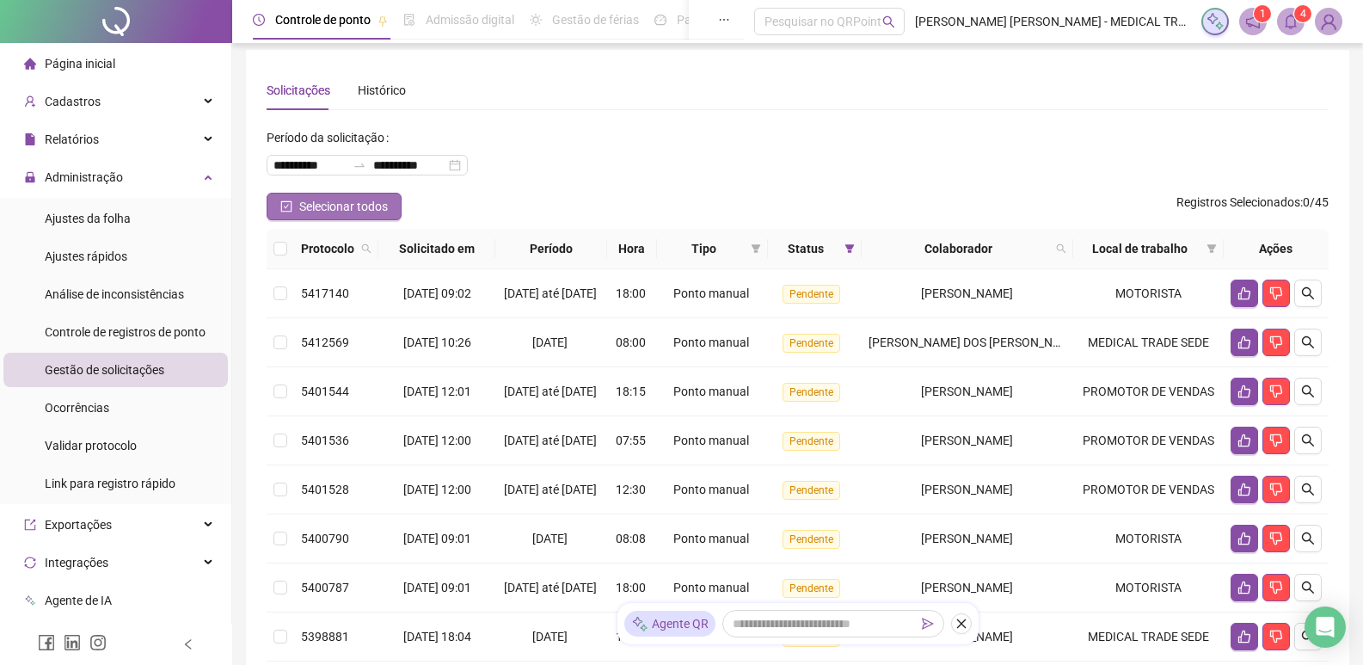
click at [315, 202] on span "Selecionar todos" at bounding box center [343, 206] width 89 height 19
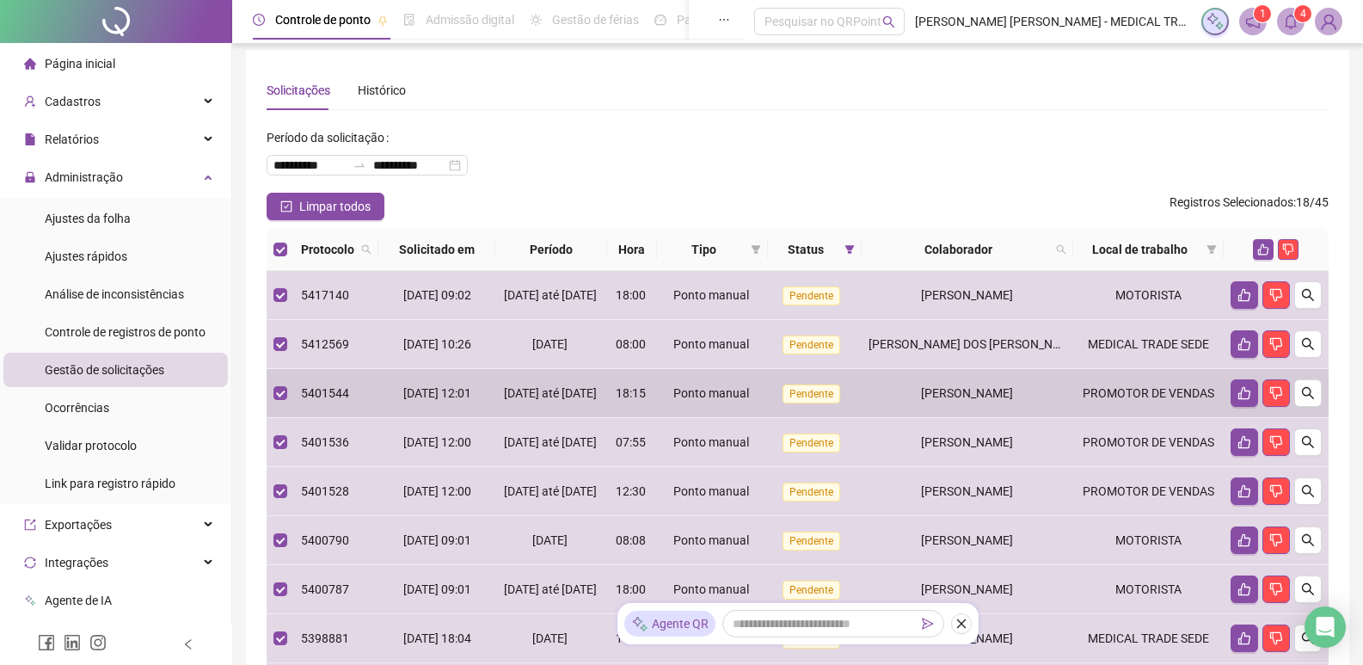
scroll to position [437, 0]
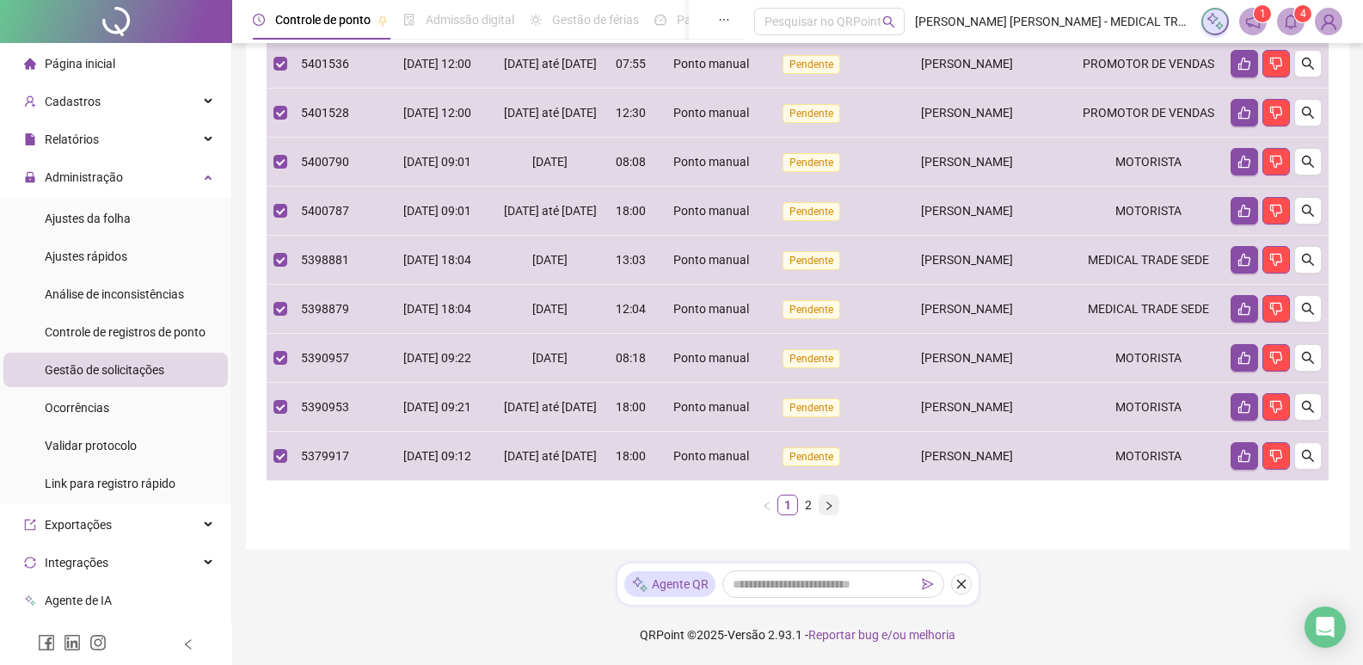
click at [829, 509] on icon "right" at bounding box center [828, 504] width 5 height 9
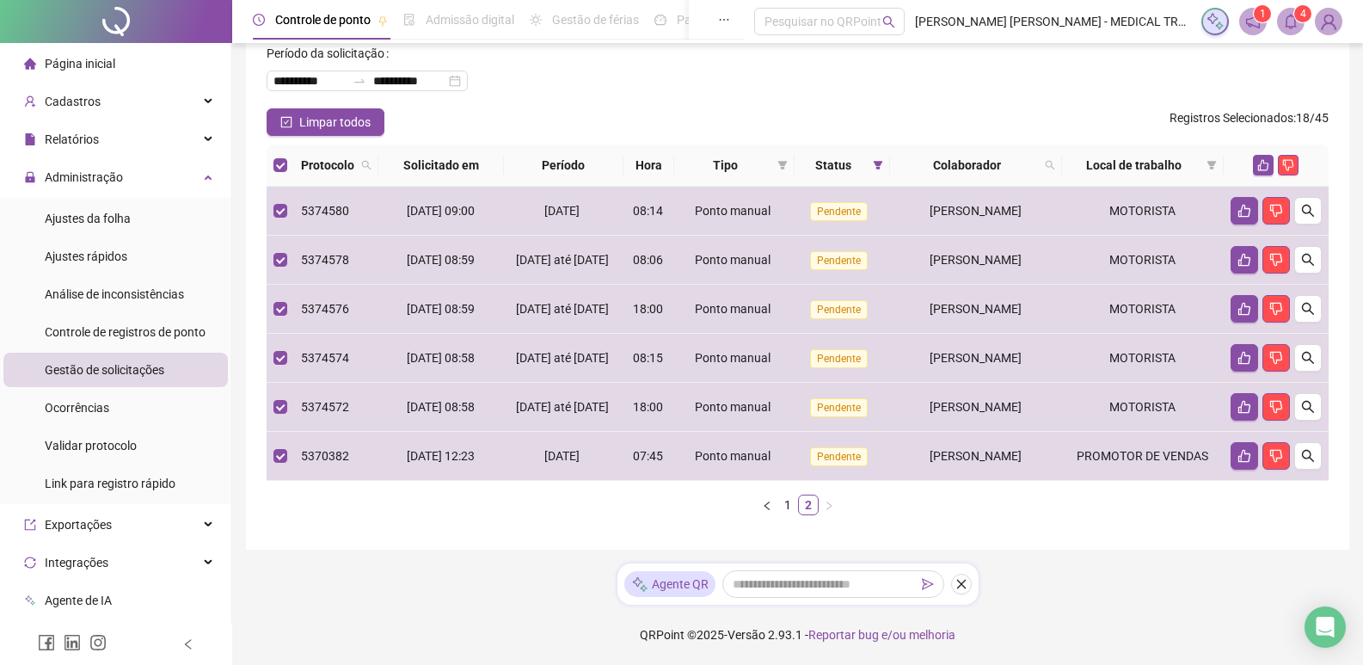
scroll to position [132, 0]
click at [1263, 159] on icon "like" at bounding box center [1263, 165] width 12 height 12
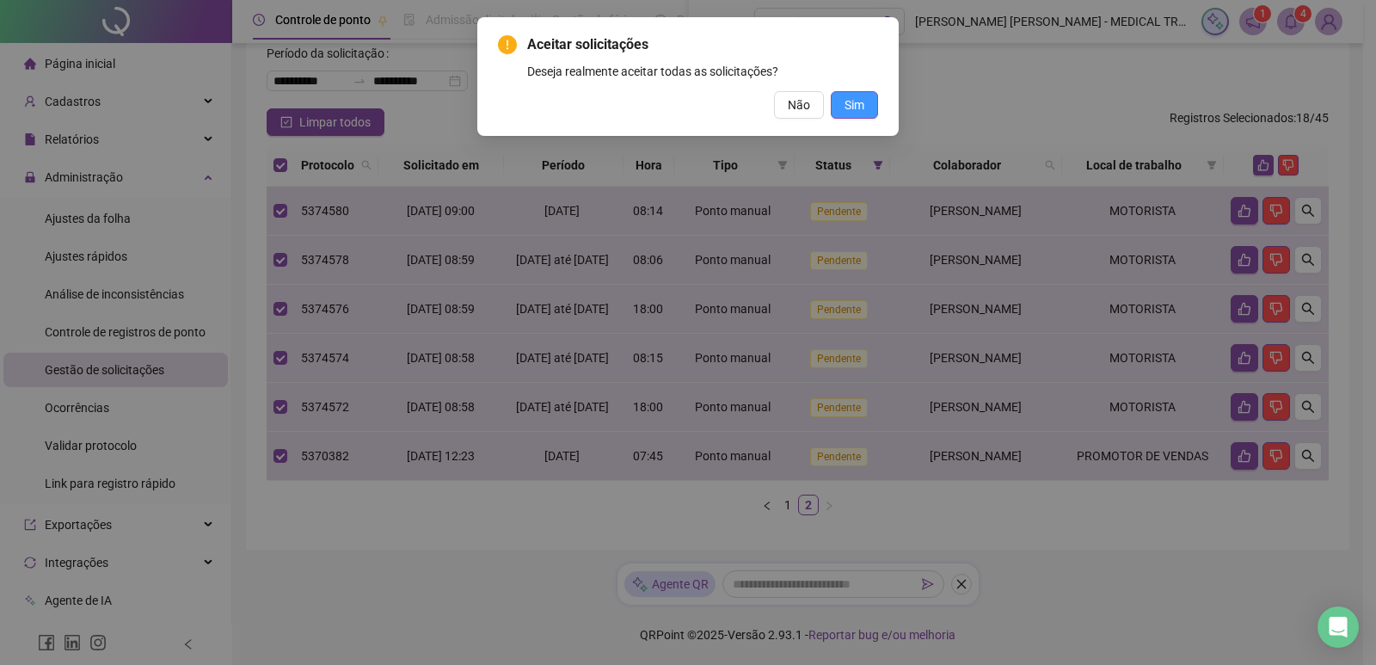
click at [860, 112] on span "Sim" at bounding box center [854, 104] width 20 height 19
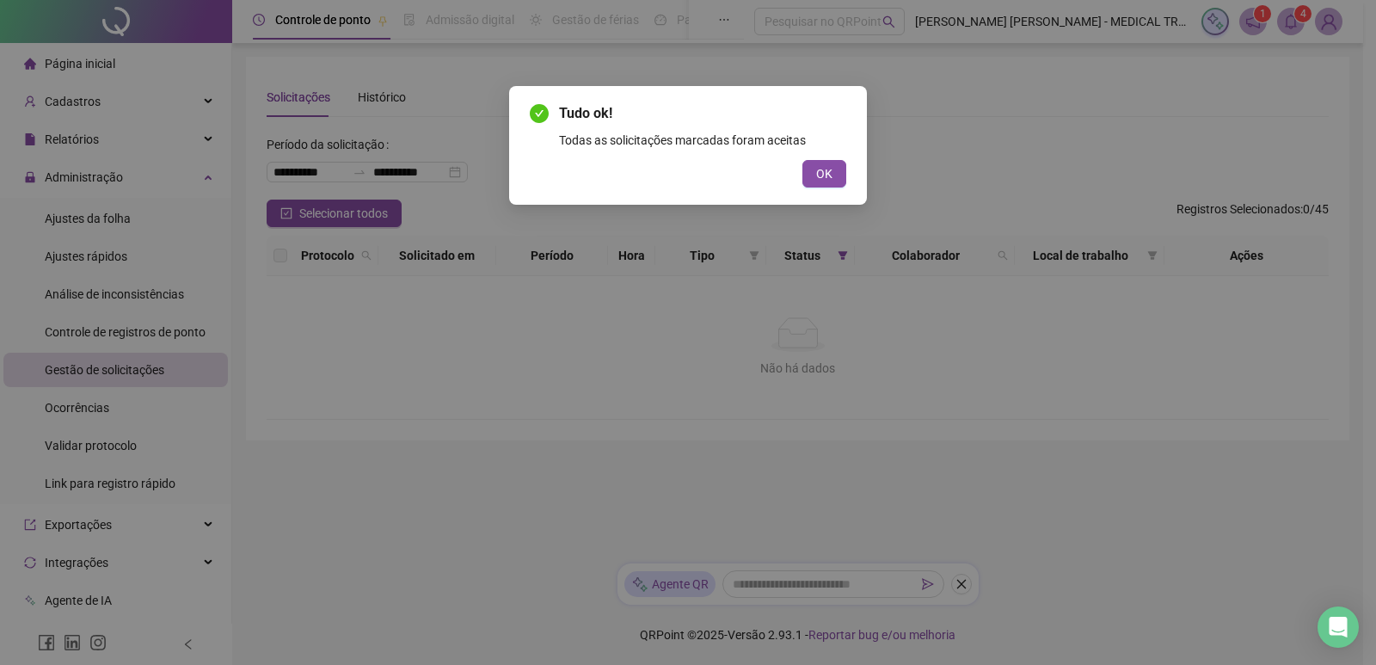
scroll to position [0, 0]
click at [824, 175] on span "OK" at bounding box center [824, 173] width 16 height 19
